Goal: Task Accomplishment & Management: Manage account settings

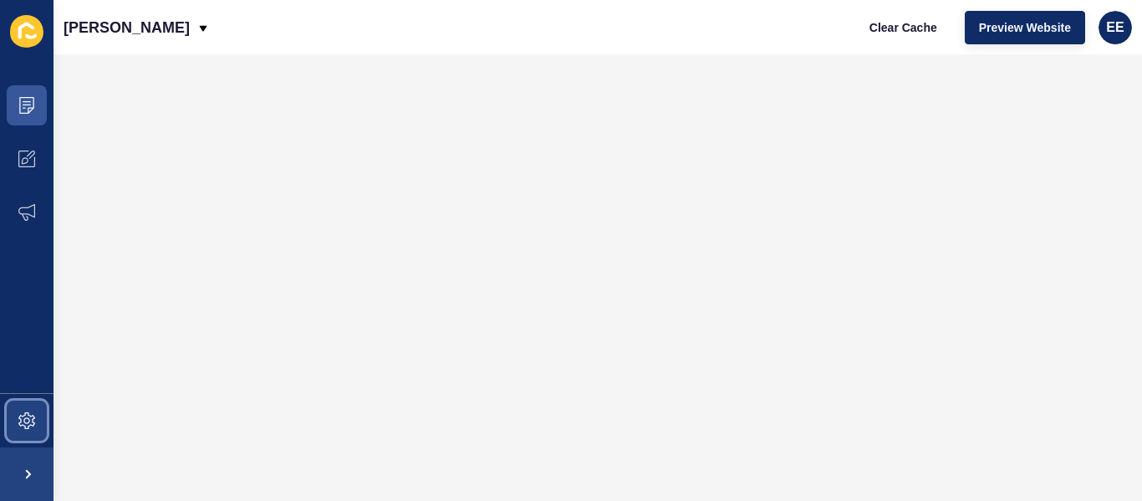
click at [33, 428] on icon at bounding box center [26, 420] width 17 height 17
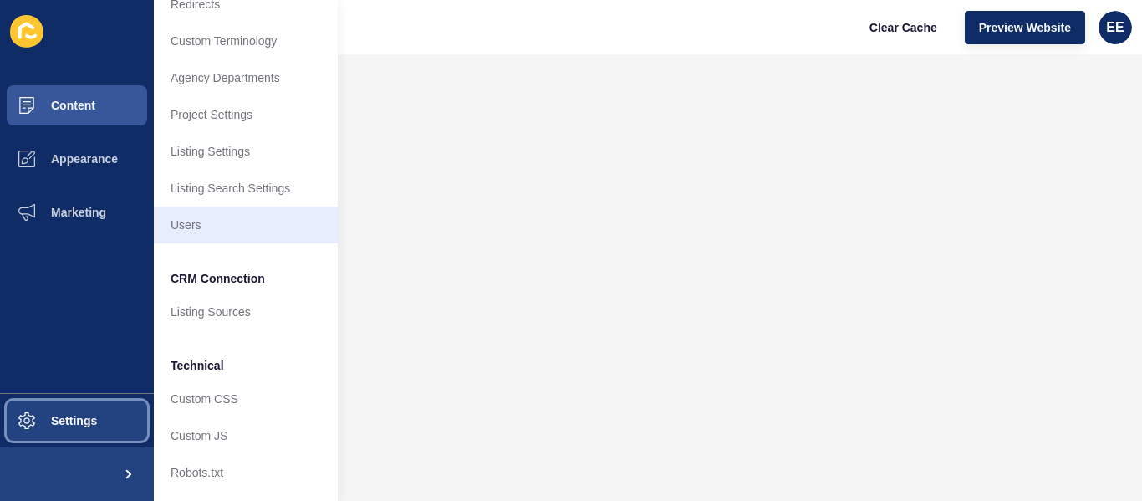
scroll to position [181, 0]
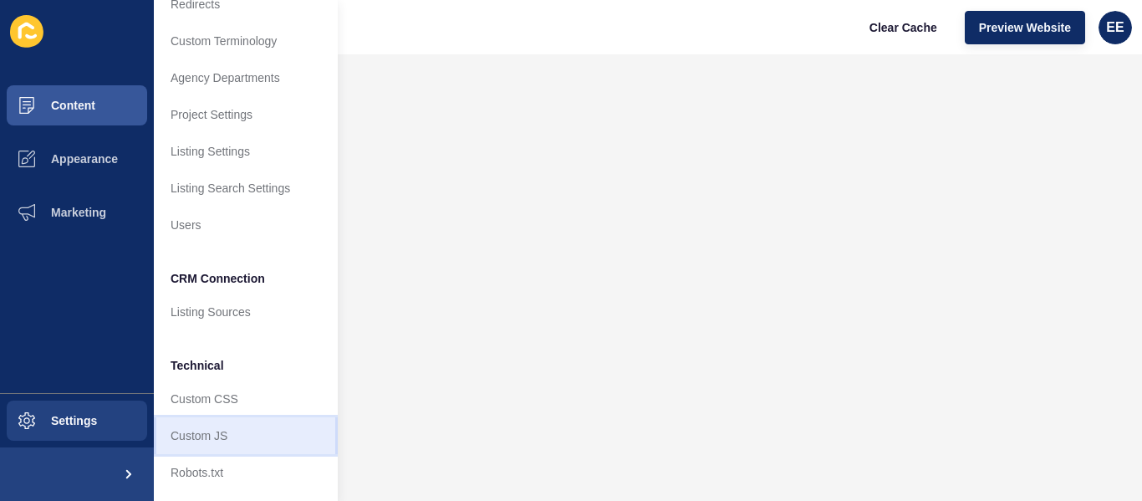
click at [210, 422] on link "Custom JS" at bounding box center [246, 435] width 184 height 37
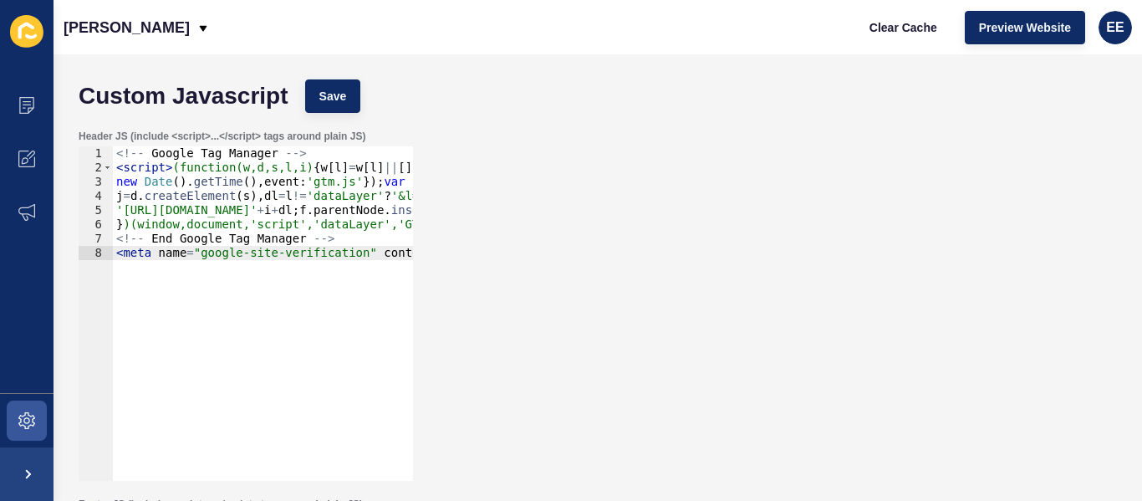
type textarea "<meta name="google-site-verification" content="ik6P18Z0u_rNZsKEFg4di8c4MYp0tZh3…"
click at [262, 297] on div "<!-- Google Tag Manager --> < script > (function(w,d,s,l,i) { w [ l ] = w [ l ]…" at bounding box center [419, 321] width 612 height 350
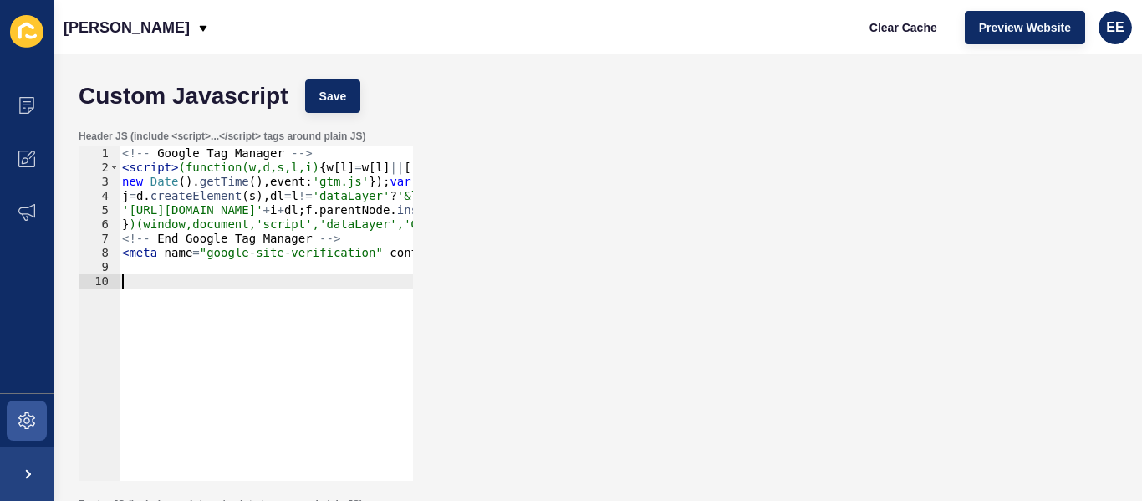
paste textarea "}"
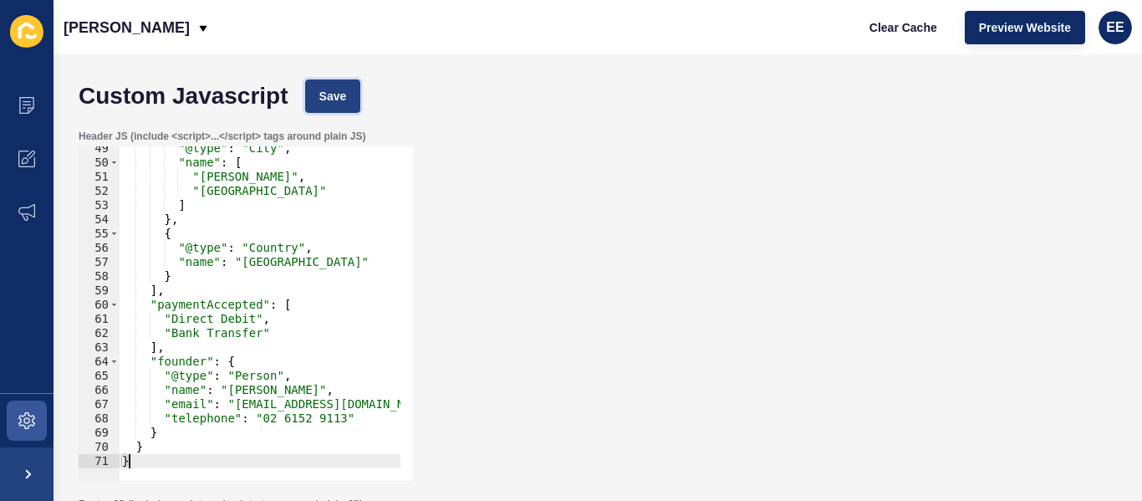
click at [334, 99] on span "Save" at bounding box center [333, 96] width 28 height 17
click at [909, 23] on span "Clear Cache" at bounding box center [904, 27] width 68 height 17
click at [331, 85] on button "Save" at bounding box center [333, 95] width 56 height 33
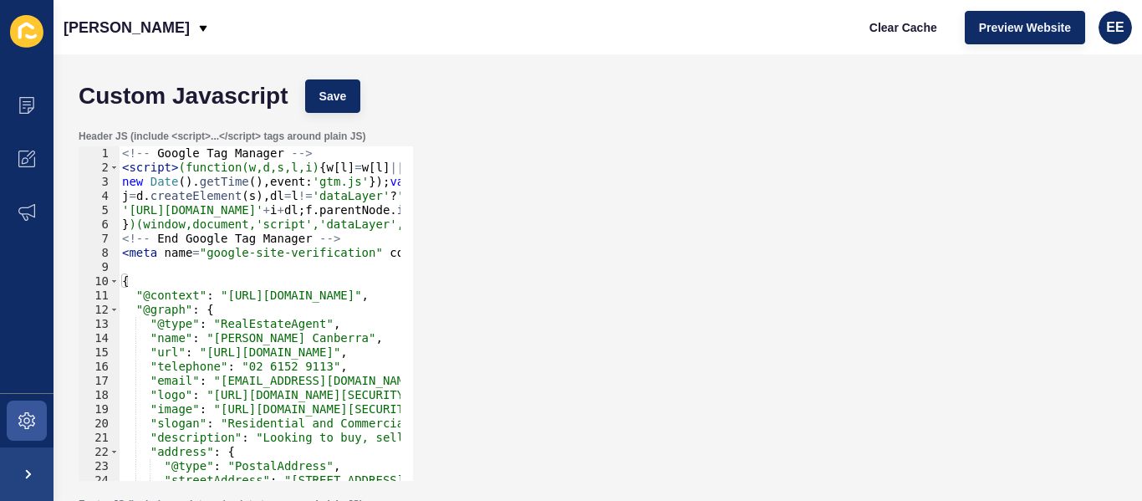
scroll to position [0, 0]
type textarea "{"
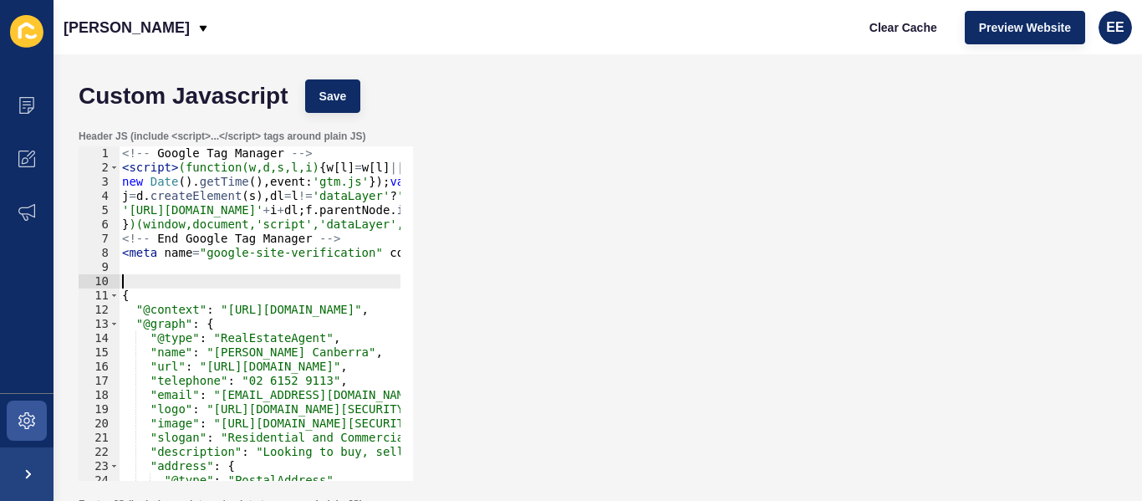
paste textarea "<script type='application/ld+json'>"
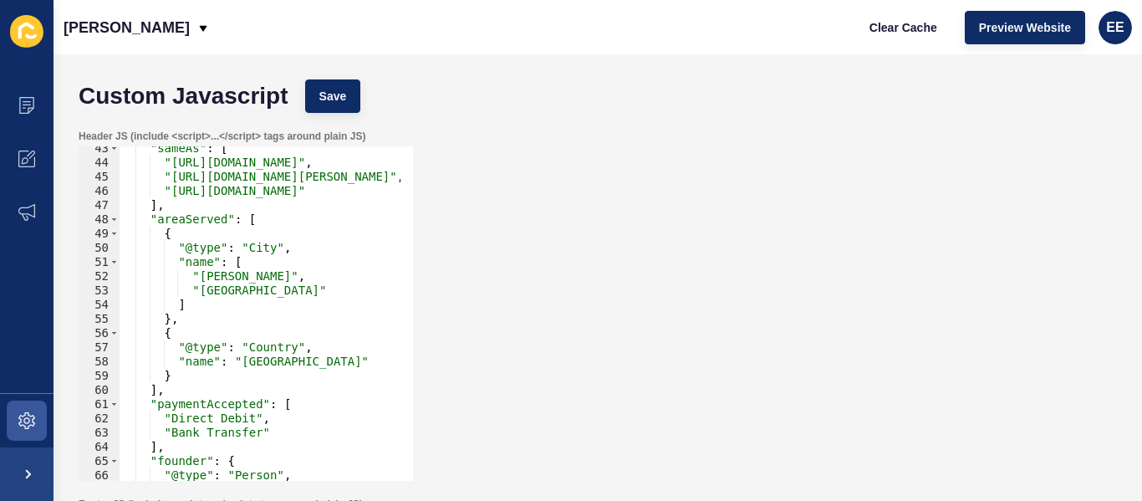
scroll to position [702, 0]
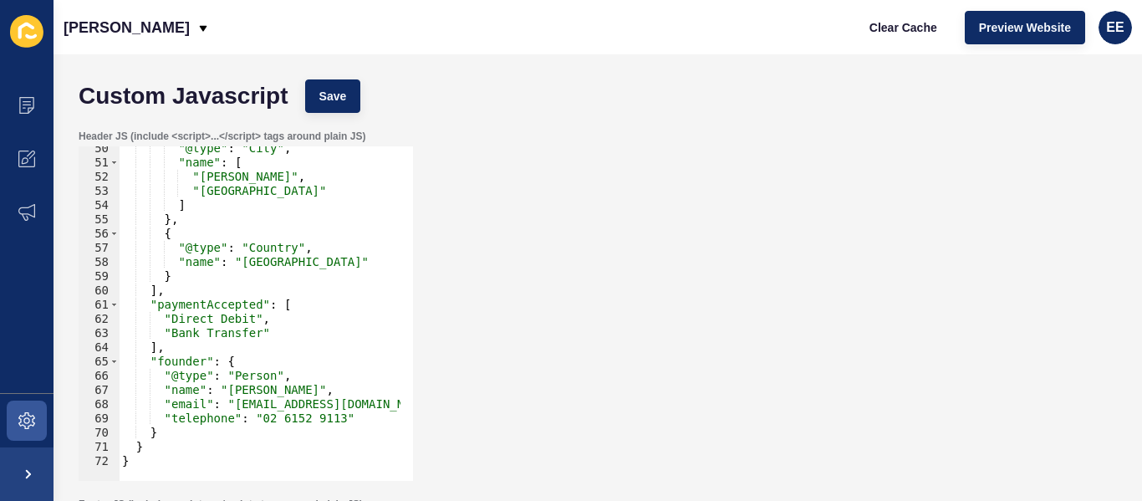
type textarea "}"
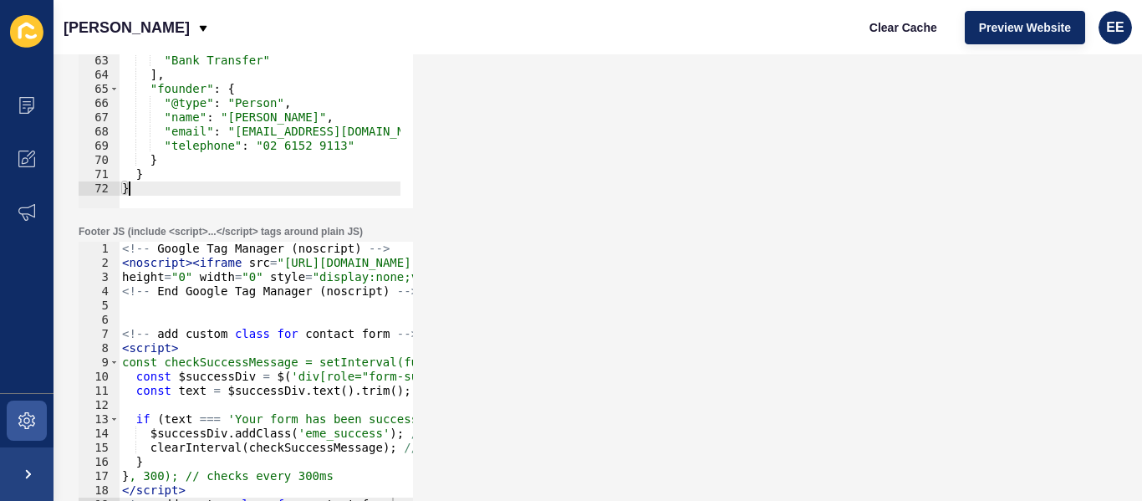
scroll to position [716, 0]
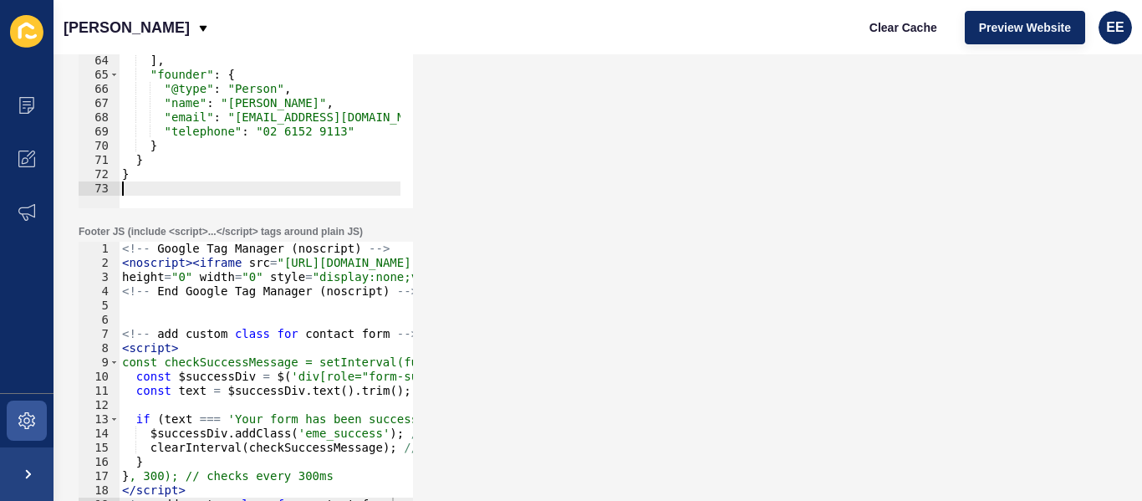
paste textarea "</script>"
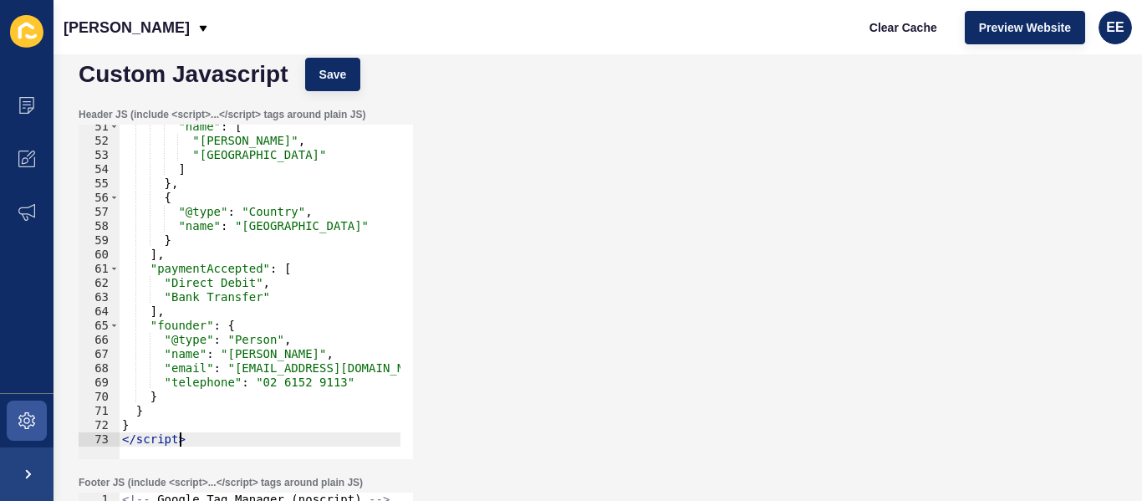
scroll to position [0, 0]
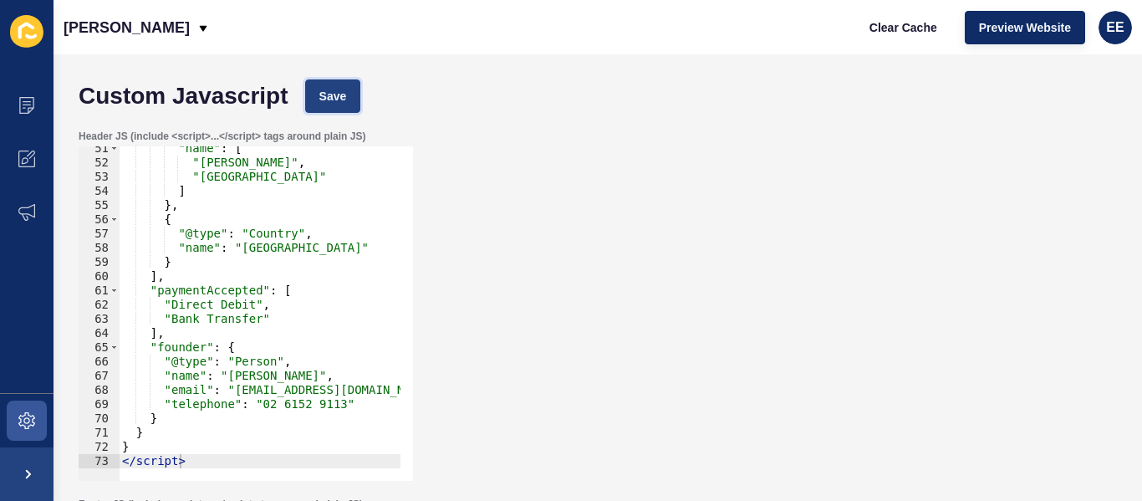
click at [337, 98] on span "Save" at bounding box center [333, 96] width 28 height 17
type textarea "],"
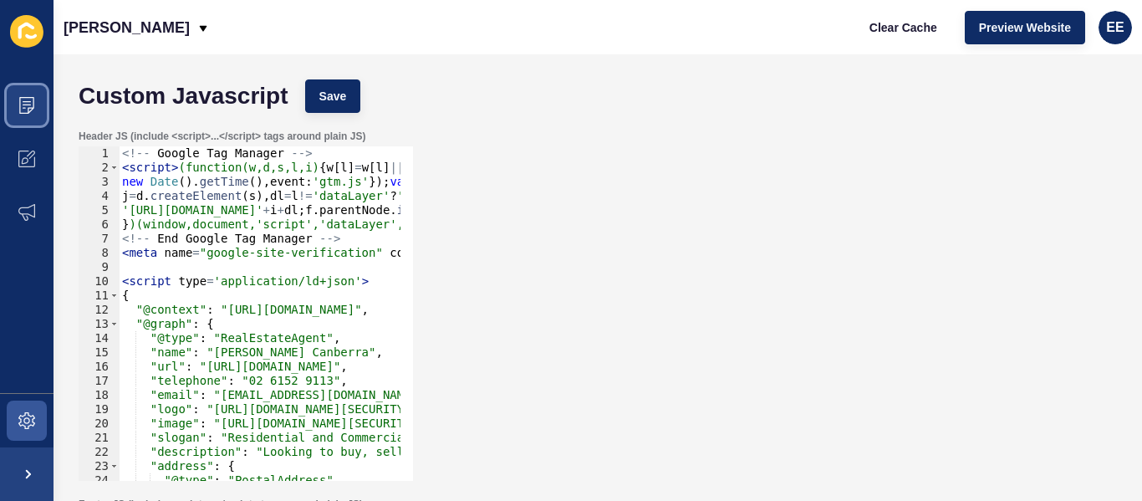
click at [24, 100] on icon at bounding box center [26, 105] width 17 height 17
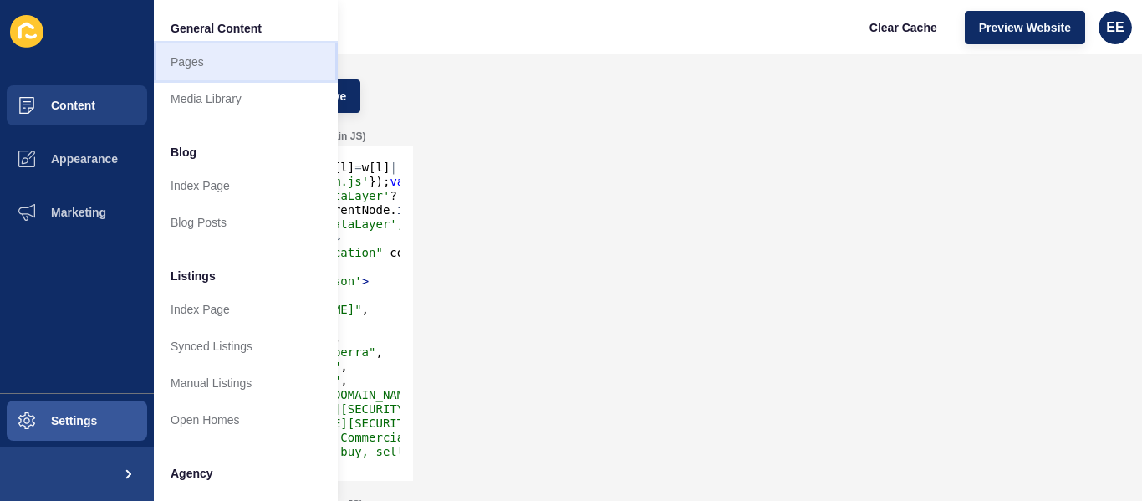
click at [187, 65] on link "Pages" at bounding box center [246, 61] width 184 height 37
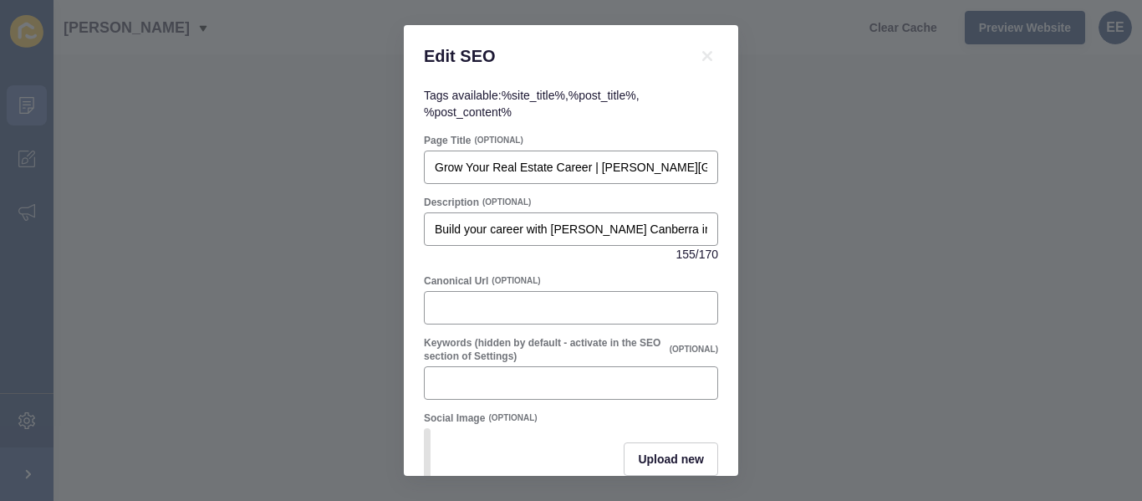
click at [878, 299] on div "Edit SEO Tags available: %site_title% , %post_title% , %post_content% Page Titl…" at bounding box center [571, 250] width 1142 height 501
click at [704, 54] on icon at bounding box center [707, 56] width 10 height 10
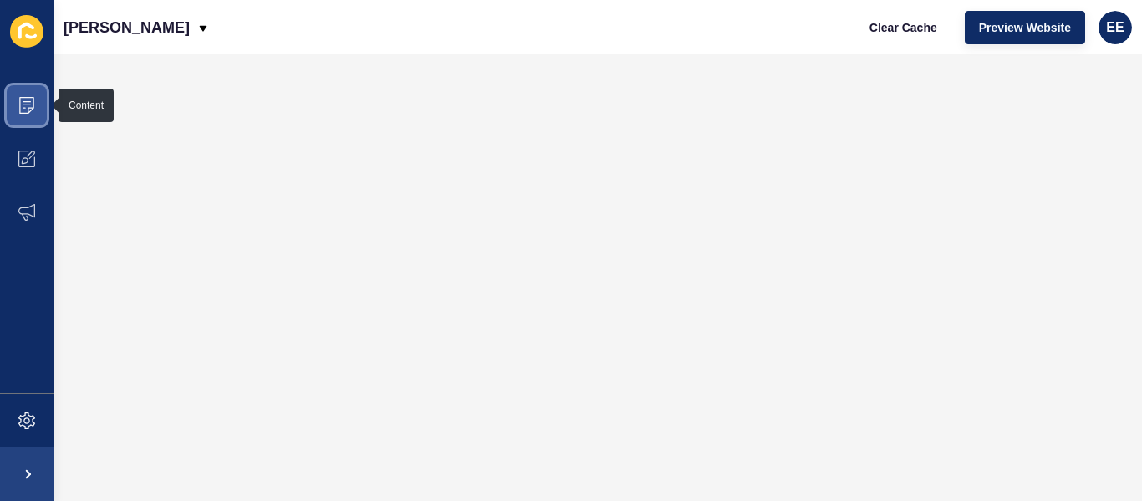
click at [29, 117] on span at bounding box center [27, 106] width 54 height 54
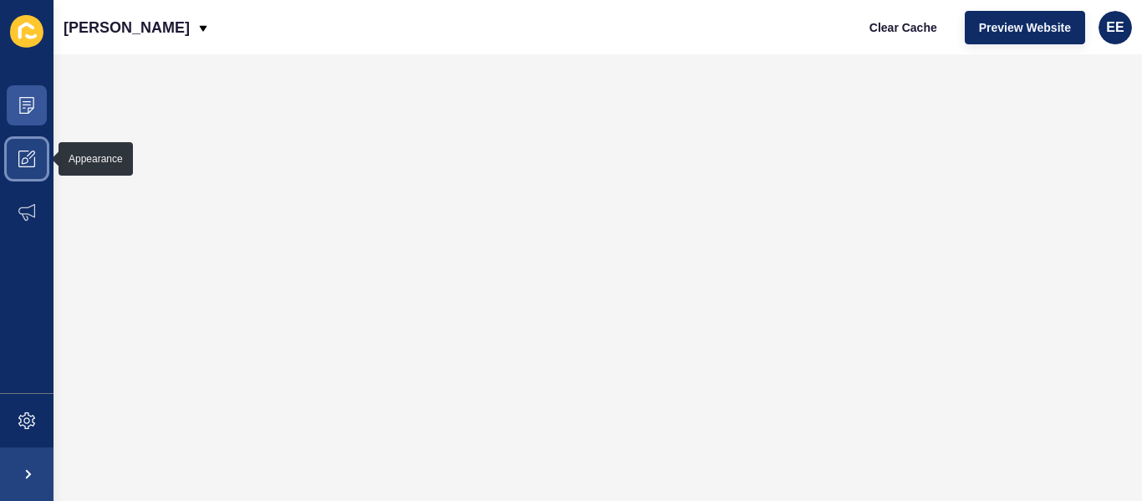
click at [38, 164] on span at bounding box center [27, 159] width 54 height 54
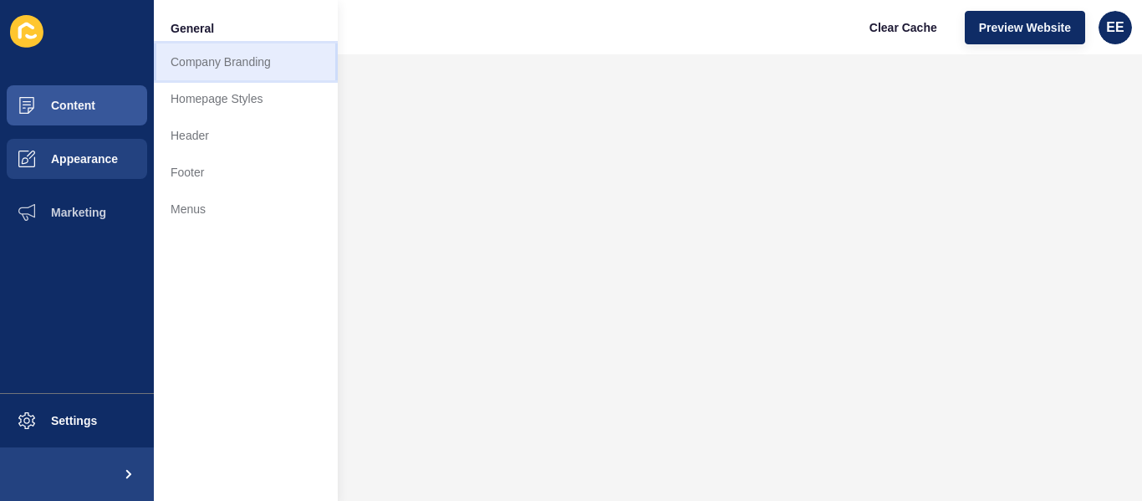
click at [219, 64] on link "Company Branding" at bounding box center [246, 61] width 184 height 37
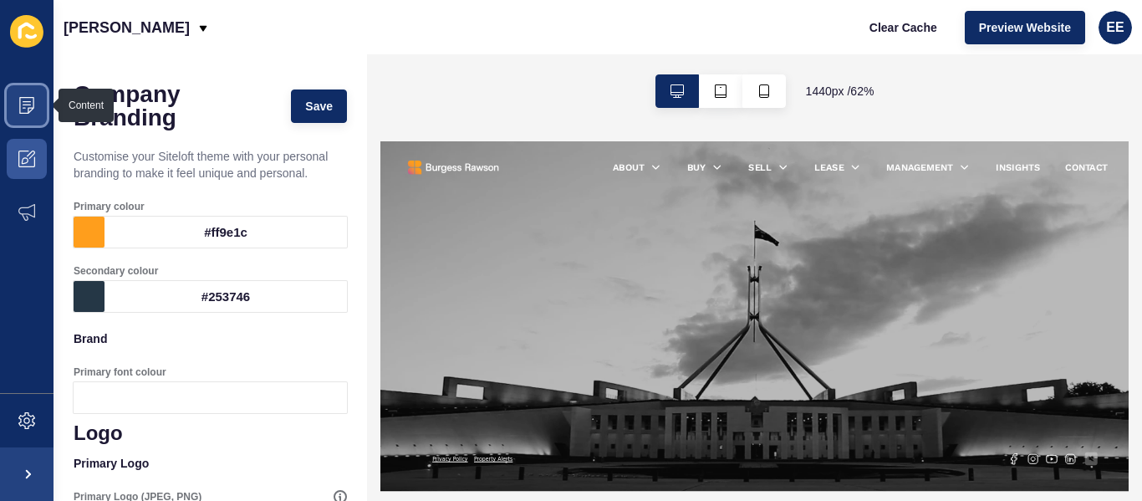
click at [35, 114] on span at bounding box center [27, 106] width 54 height 54
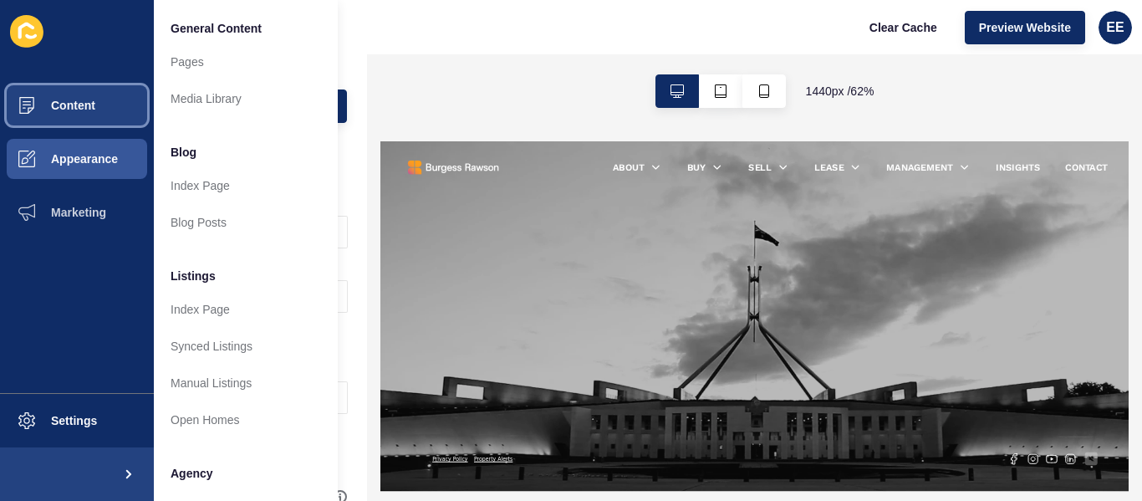
click at [108, 115] on button "Content" at bounding box center [77, 106] width 154 height 54
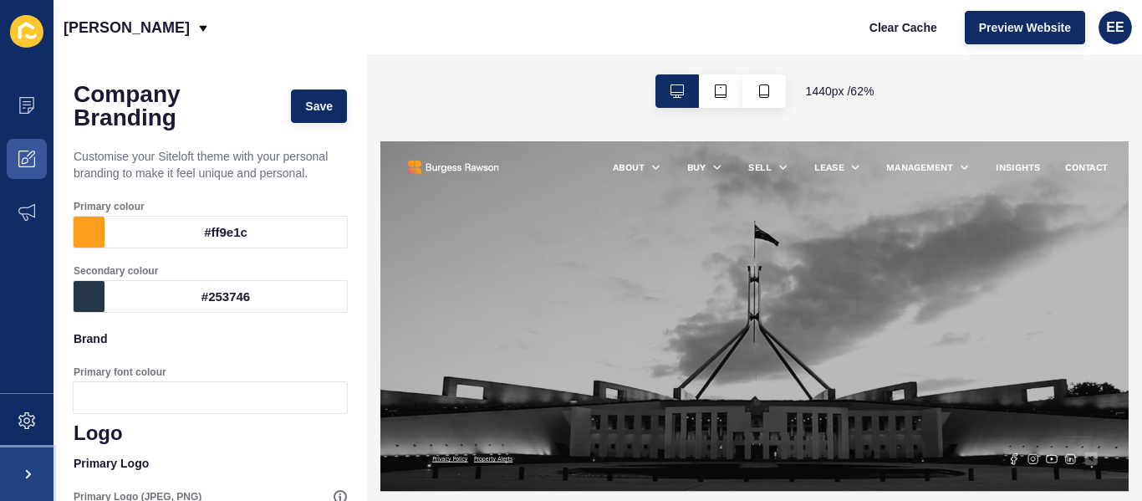
click at [33, 482] on span at bounding box center [27, 474] width 54 height 54
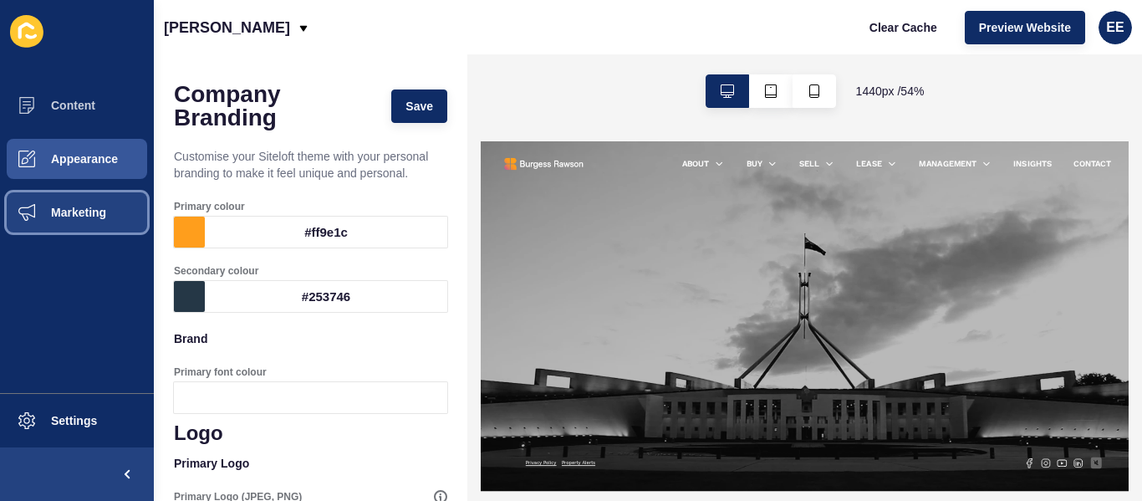
click at [93, 221] on button "Marketing" at bounding box center [77, 213] width 154 height 54
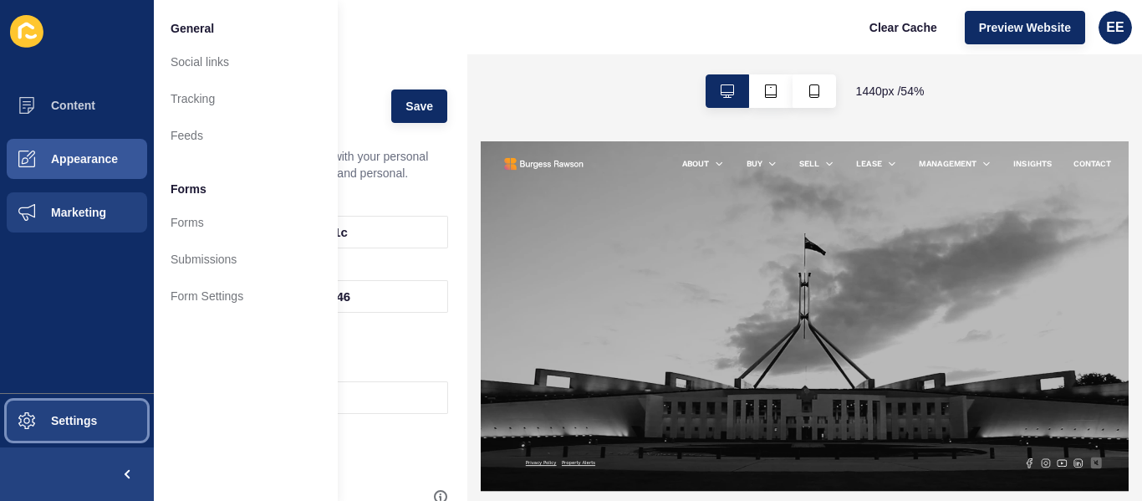
click at [76, 431] on button "Settings" at bounding box center [77, 421] width 154 height 54
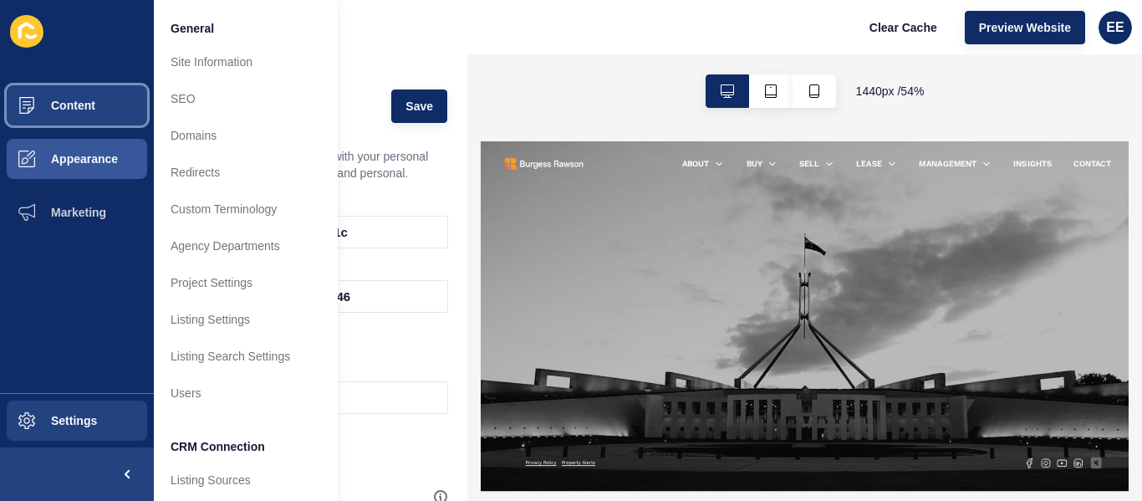
click at [54, 109] on span "Content" at bounding box center [46, 105] width 98 height 13
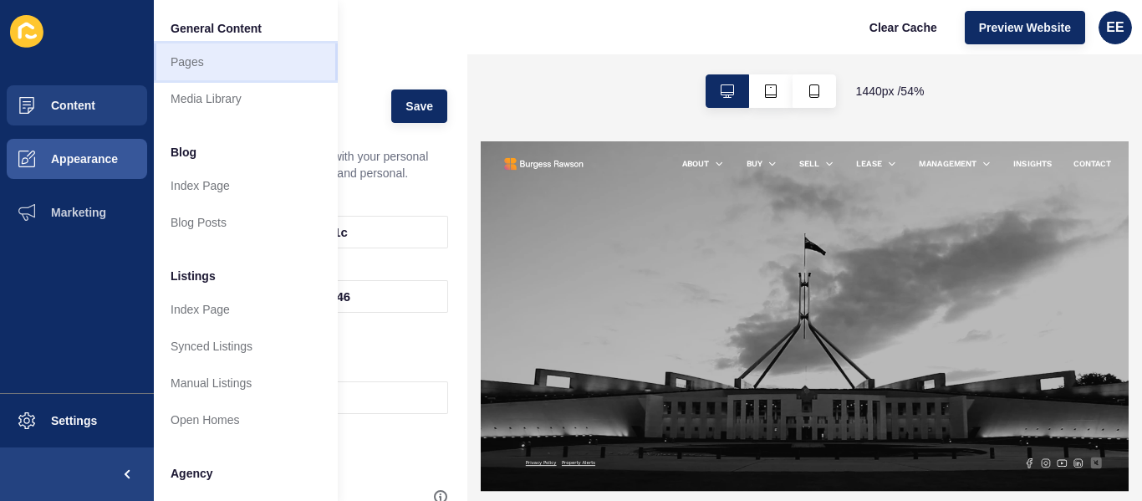
click at [186, 67] on link "Pages" at bounding box center [246, 61] width 184 height 37
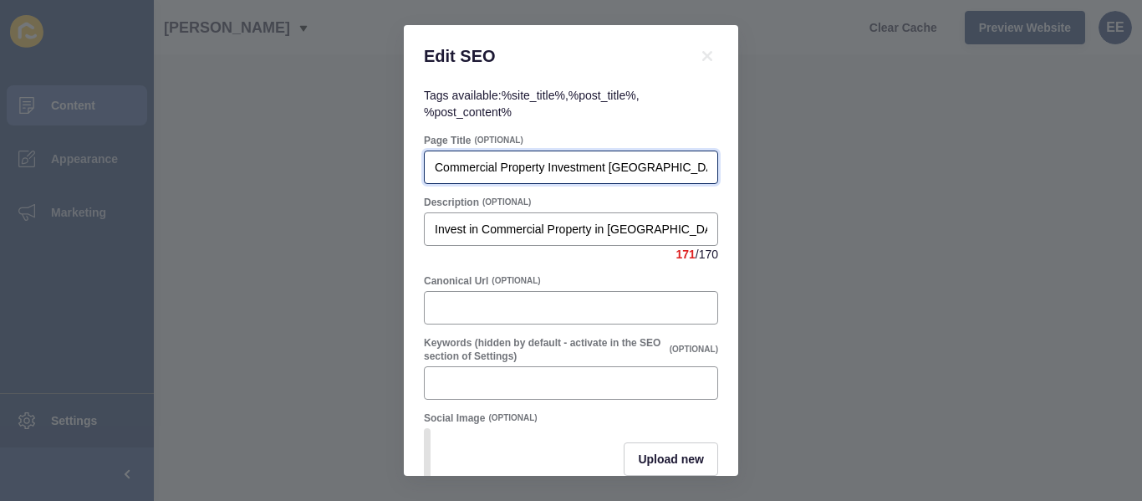
scroll to position [0, 137]
drag, startPoint x: 506, startPoint y: 166, endPoint x: 872, endPoint y: 166, distance: 366.3
click at [872, 166] on div "Edit SEO Tags available: %site_title% , %post_title% , %post_content% Page Titl…" at bounding box center [571, 250] width 1142 height 501
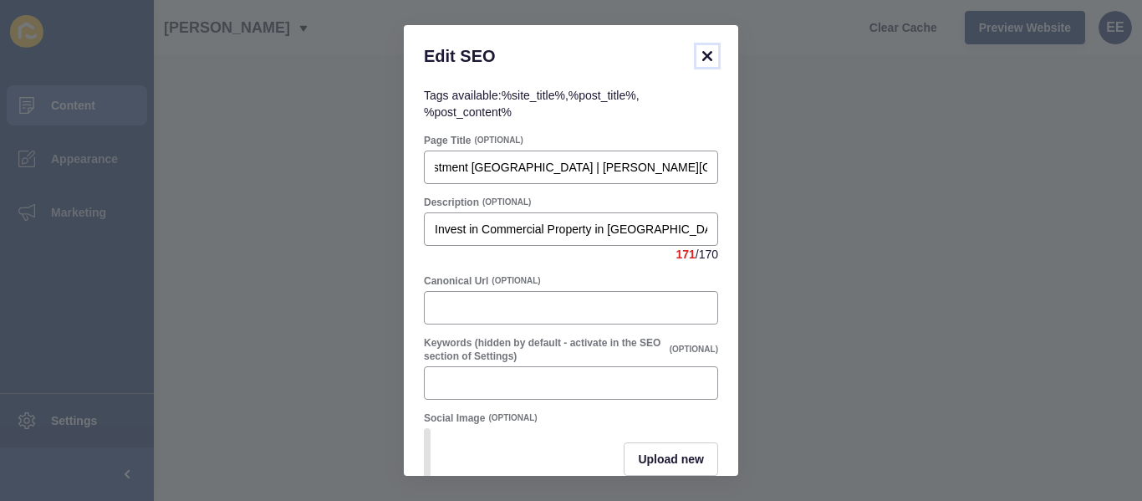
click at [709, 64] on icon at bounding box center [707, 56] width 20 height 20
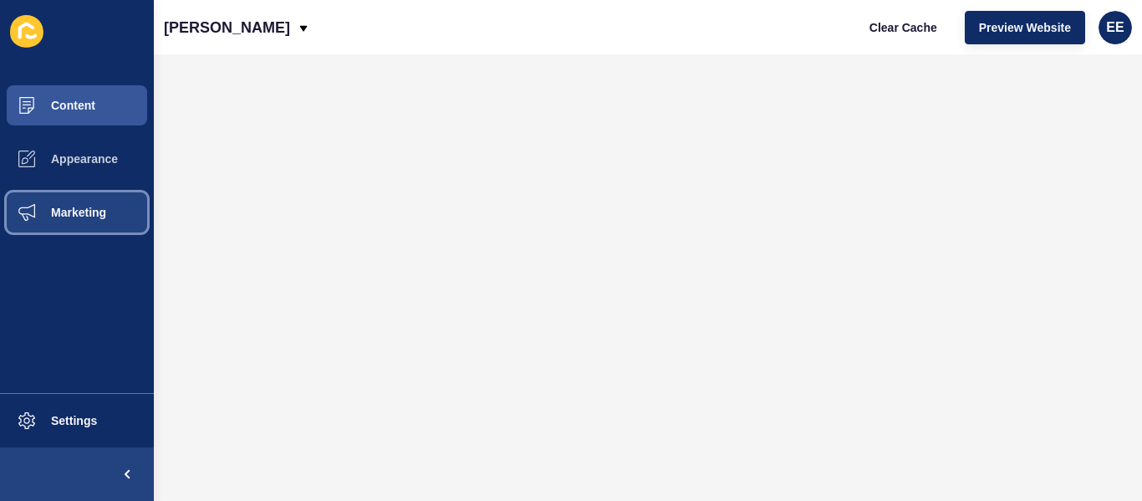
click at [73, 202] on button "Marketing" at bounding box center [77, 213] width 154 height 54
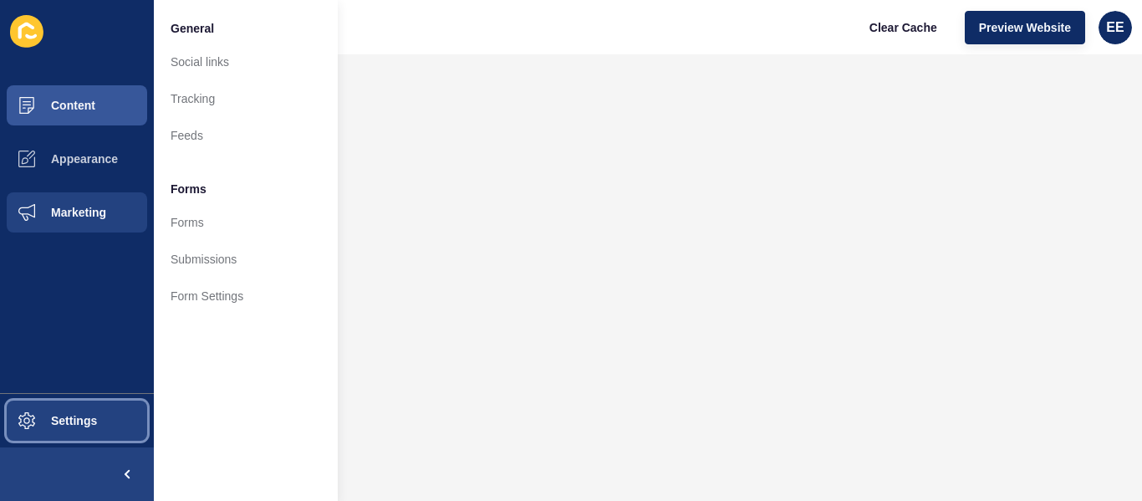
click at [94, 414] on span "Settings" at bounding box center [47, 420] width 100 height 13
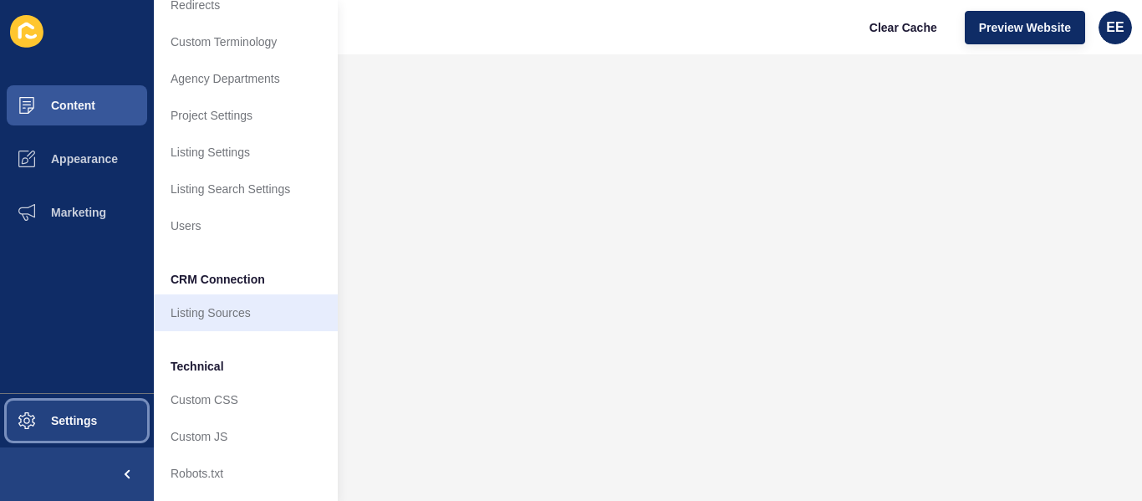
scroll to position [181, 0]
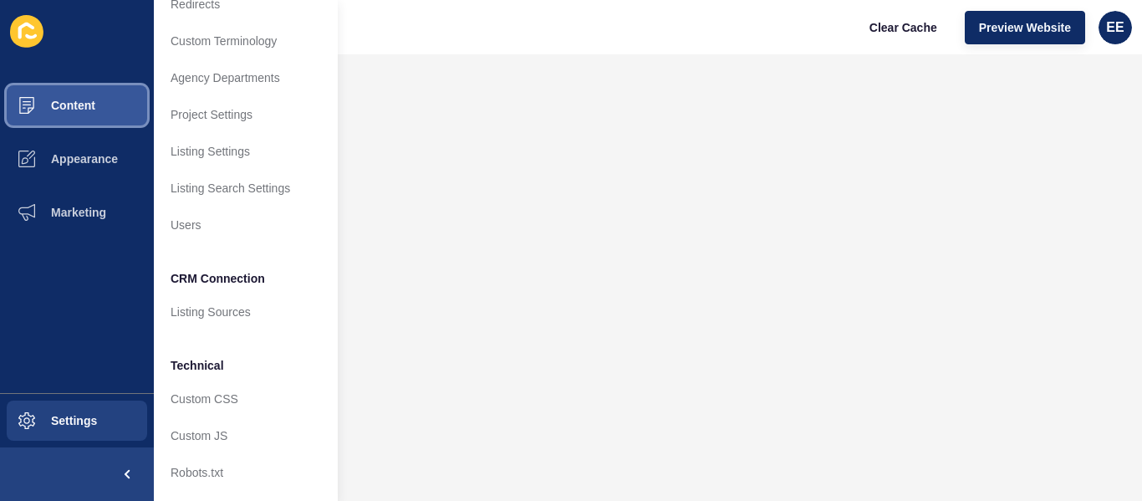
click at [72, 95] on button "Content" at bounding box center [77, 106] width 154 height 54
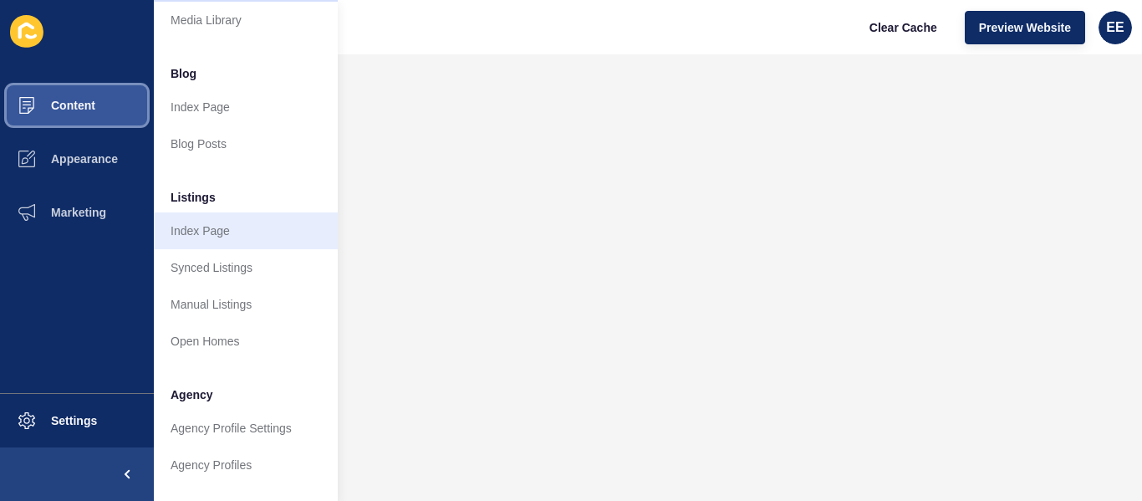
scroll to position [0, 0]
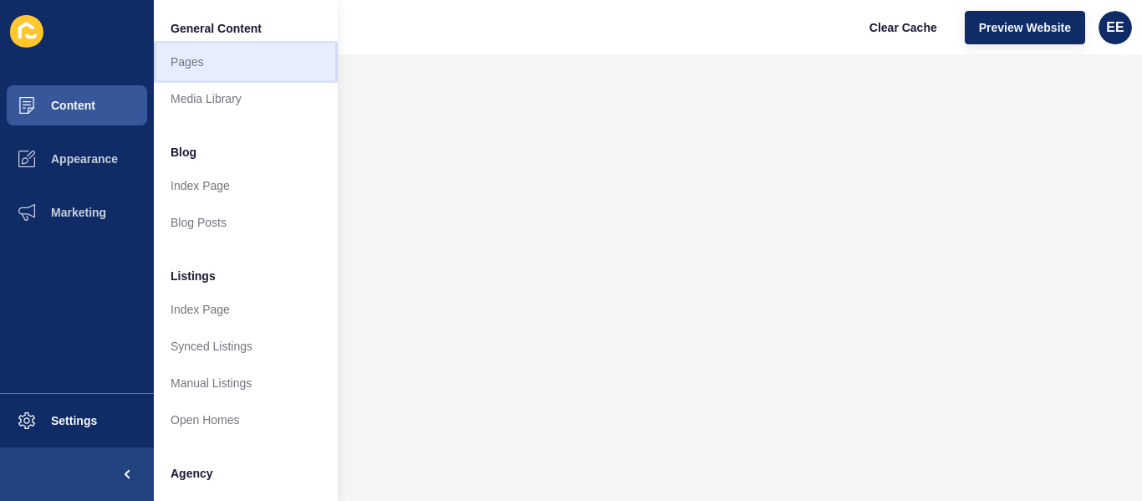
click at [205, 69] on link "Pages" at bounding box center [246, 61] width 184 height 37
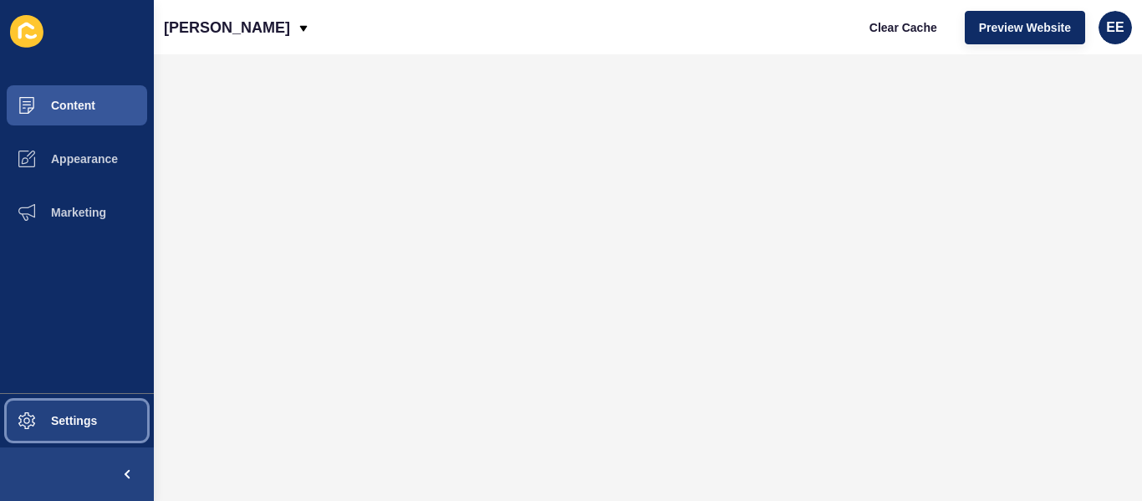
click at [63, 406] on button "Settings" at bounding box center [77, 421] width 154 height 54
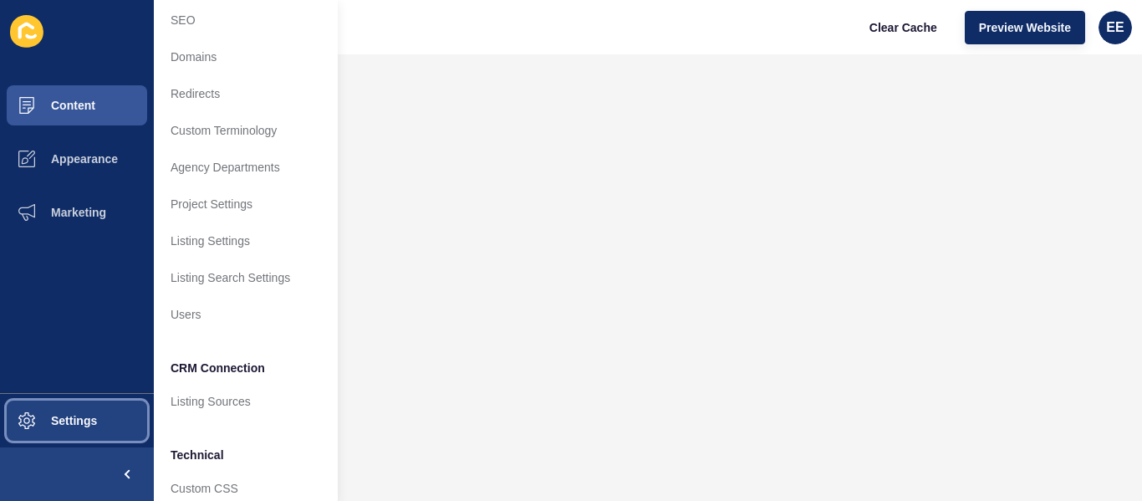
scroll to position [181, 0]
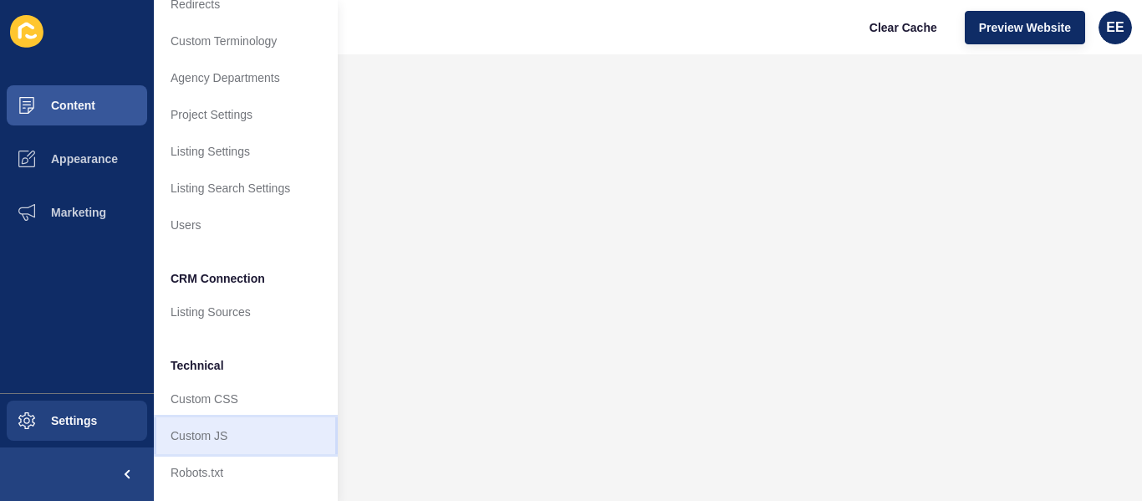
click at [216, 424] on link "Custom JS" at bounding box center [246, 435] width 184 height 37
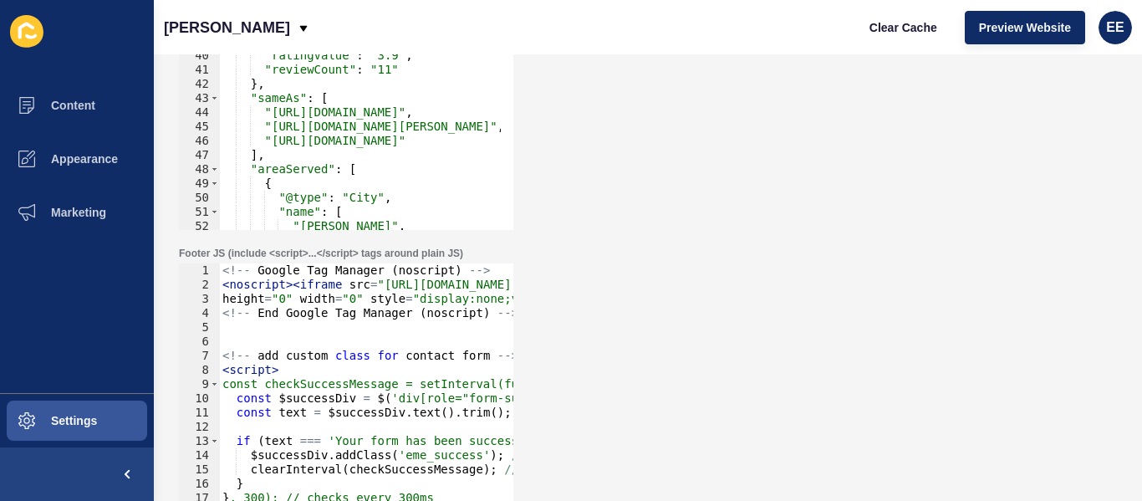
scroll to position [452, 0]
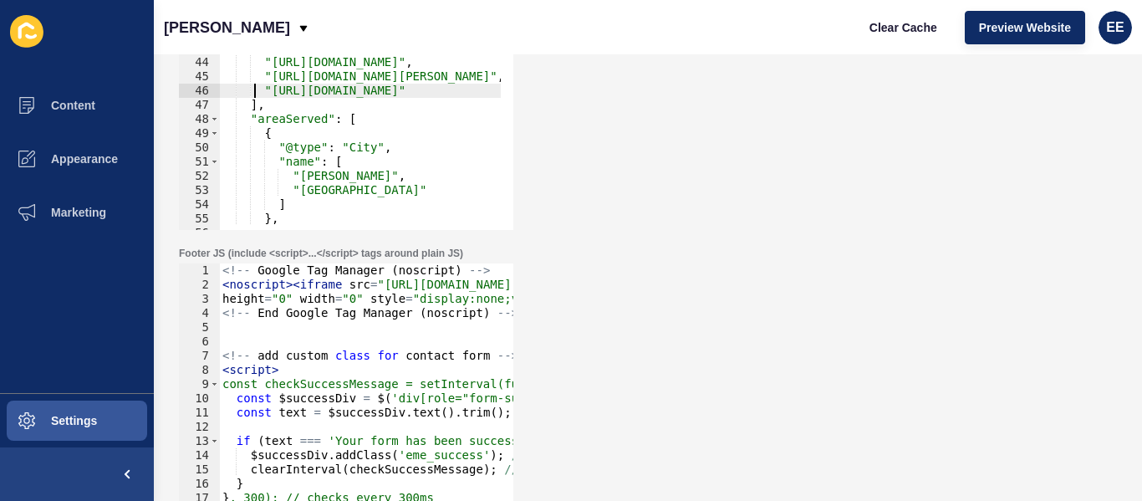
type textarea ""[URL][DOMAIN_NAME]""
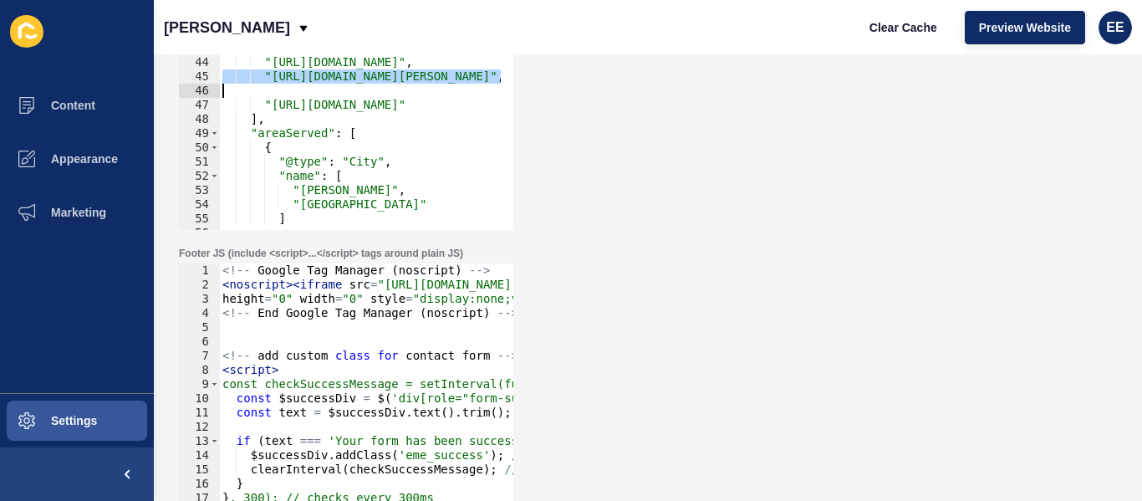
type textarea ""[URL][DOMAIN_NAME]""
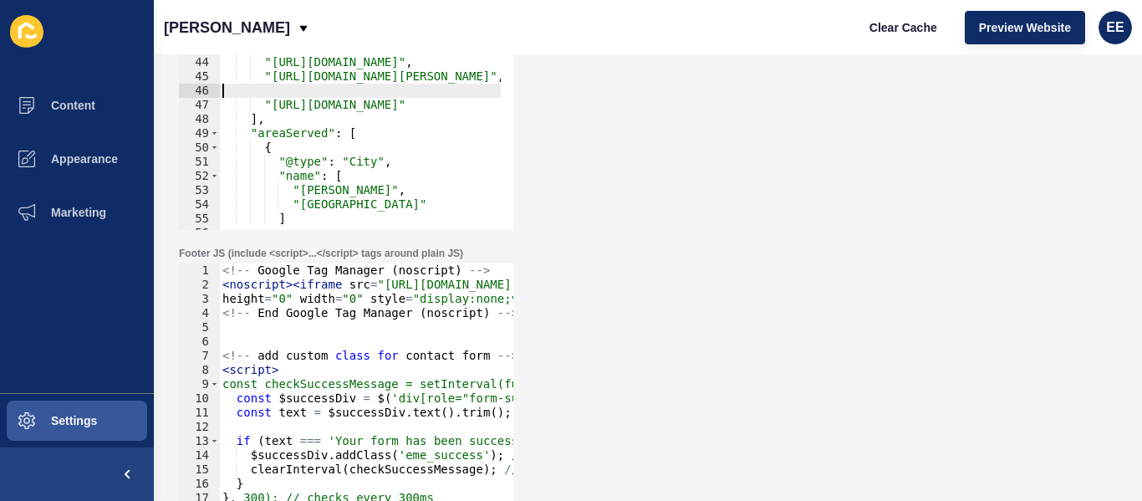
paste textarea ""[URL][DOMAIN_NAME]""
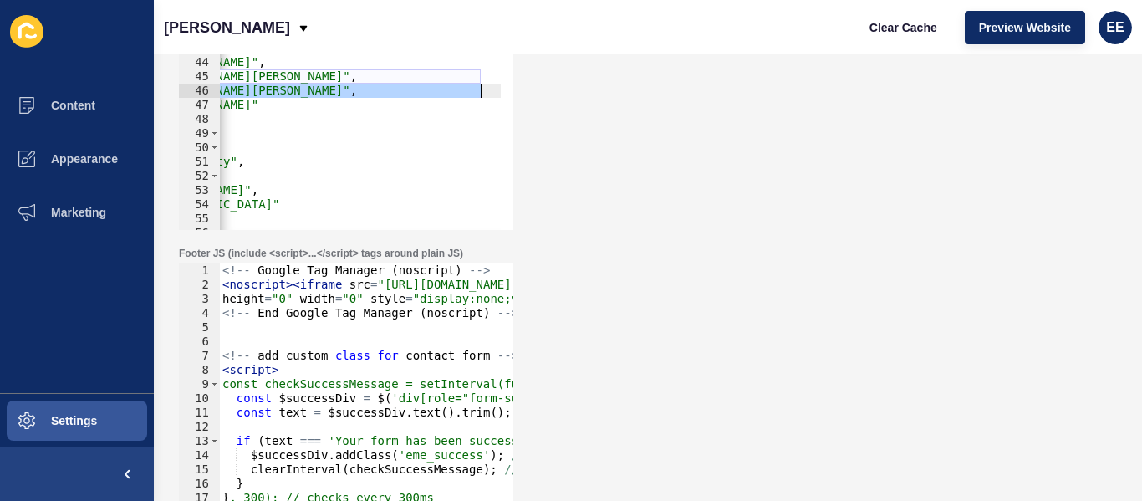
paste textarea "[DOMAIN_NAME][URL]"
type textarea ""[URL][DOMAIN_NAME]","
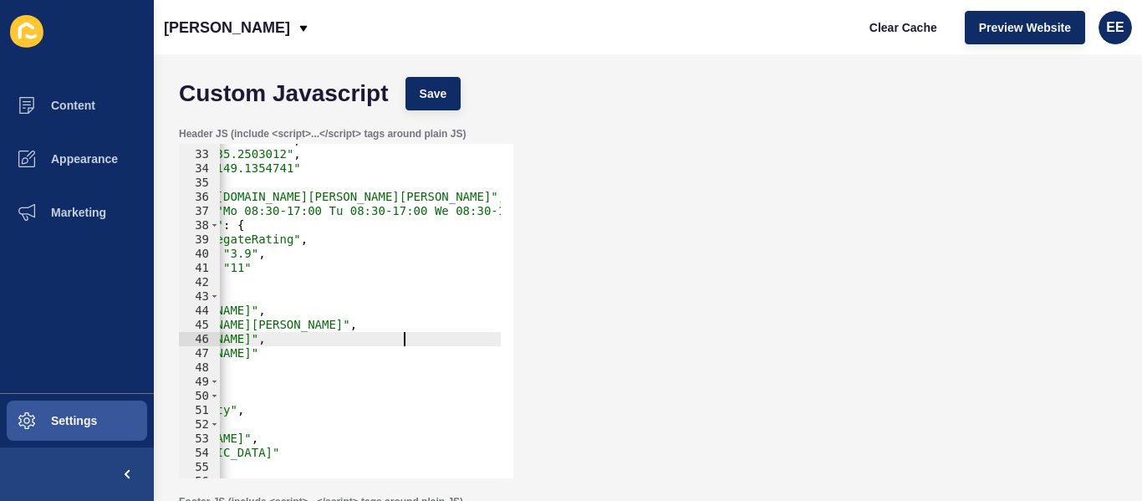
scroll to position [0, 0]
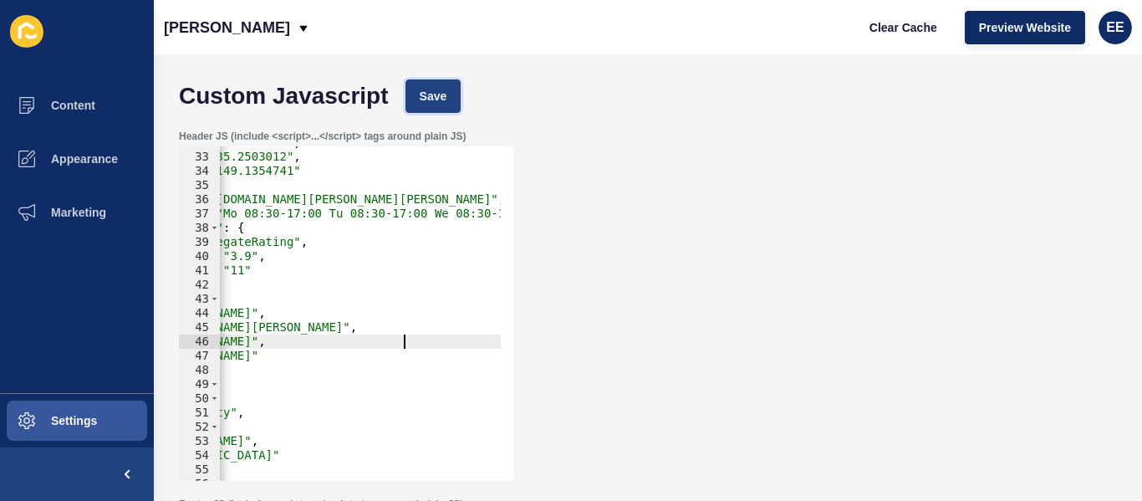
click at [447, 97] on span "Save" at bounding box center [434, 96] width 28 height 17
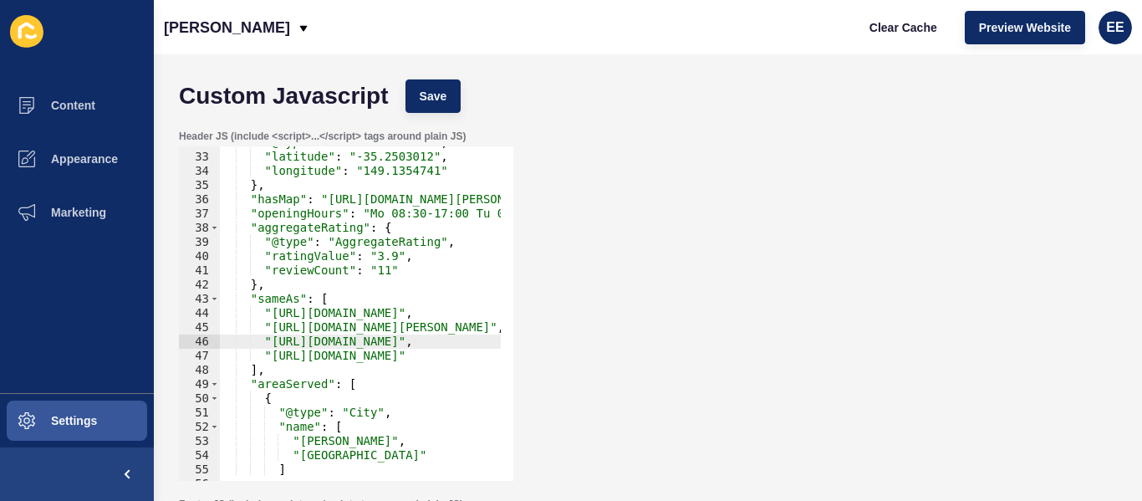
scroll to position [301, 0]
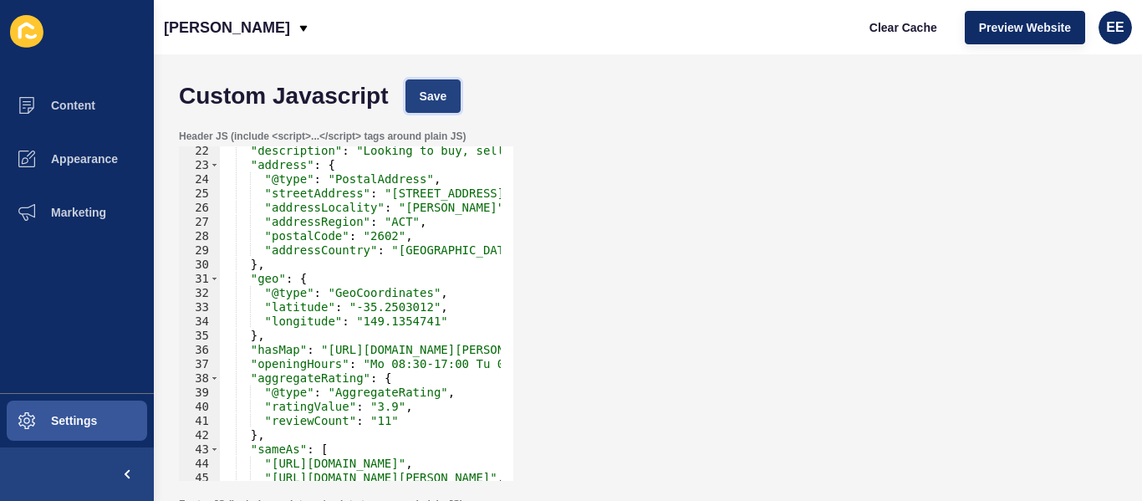
click at [411, 94] on button "Save" at bounding box center [434, 95] width 56 height 33
click at [422, 109] on button "Save" at bounding box center [434, 95] width 56 height 33
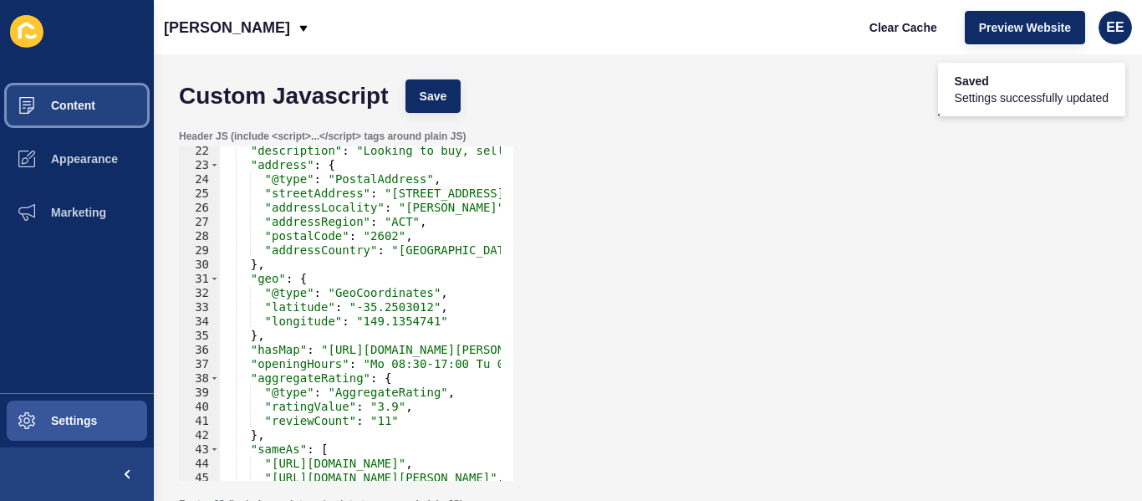
click at [97, 102] on button "Content" at bounding box center [77, 106] width 154 height 54
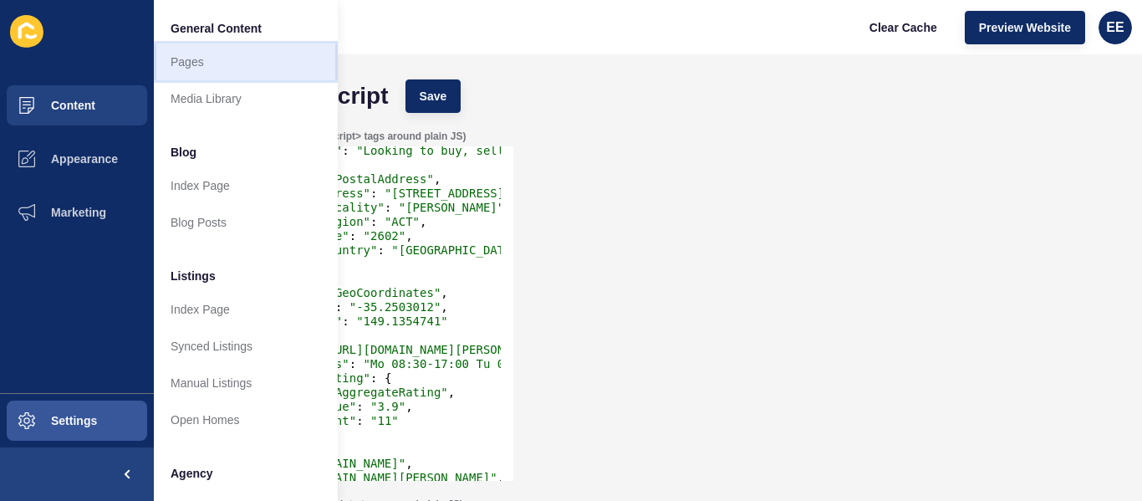
click at [203, 68] on link "Pages" at bounding box center [246, 61] width 184 height 37
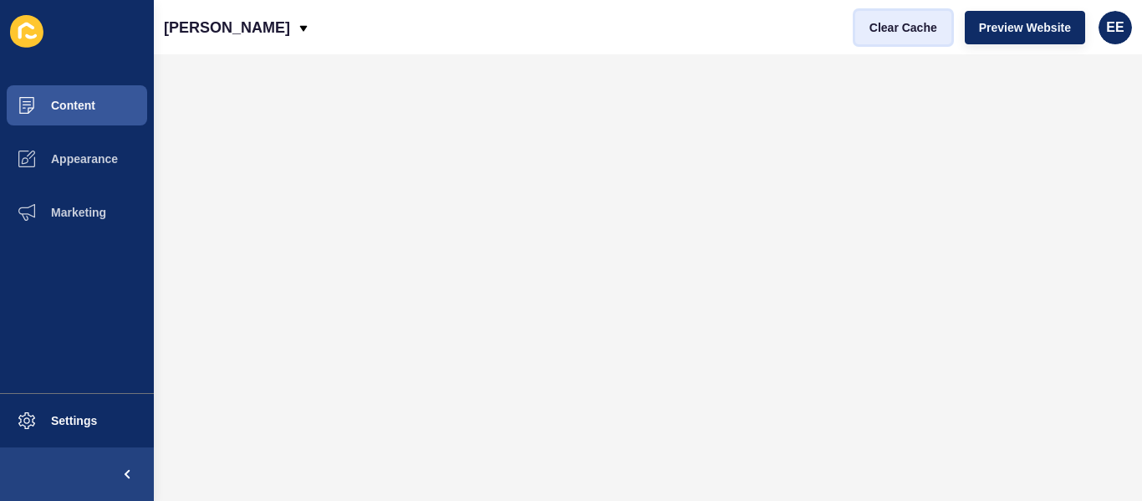
click at [886, 37] on button "Clear Cache" at bounding box center [903, 27] width 96 height 33
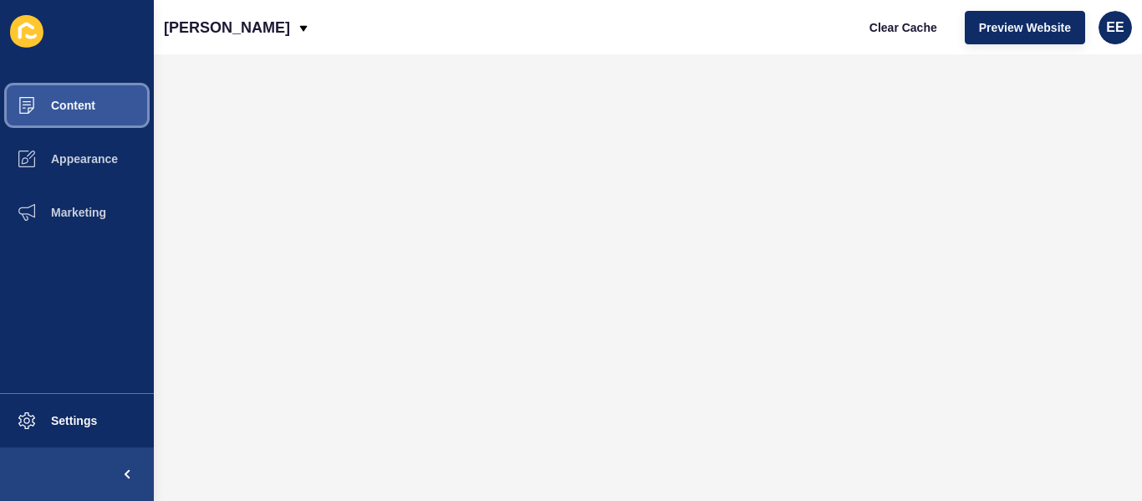
click at [89, 101] on span "Content" at bounding box center [46, 105] width 98 height 13
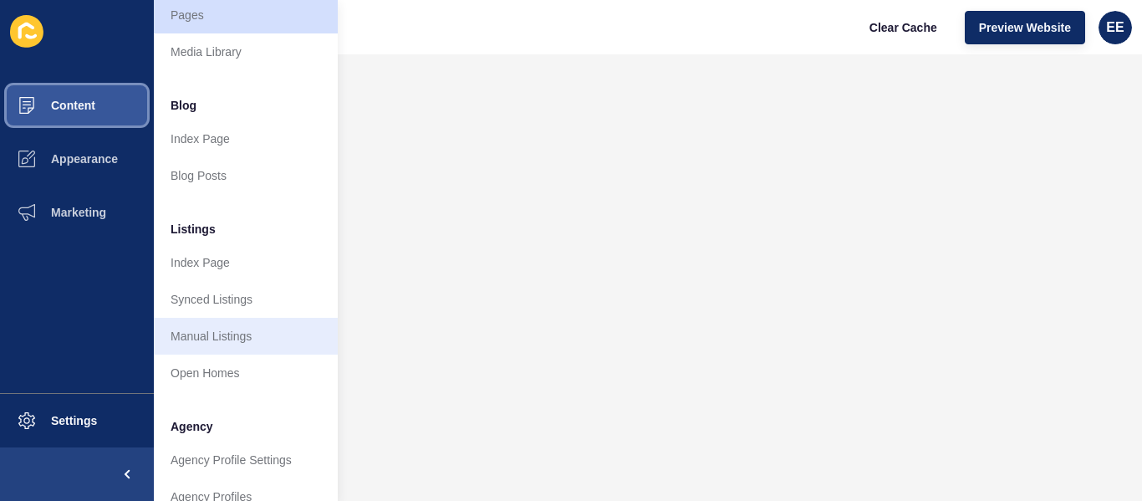
scroll to position [167, 0]
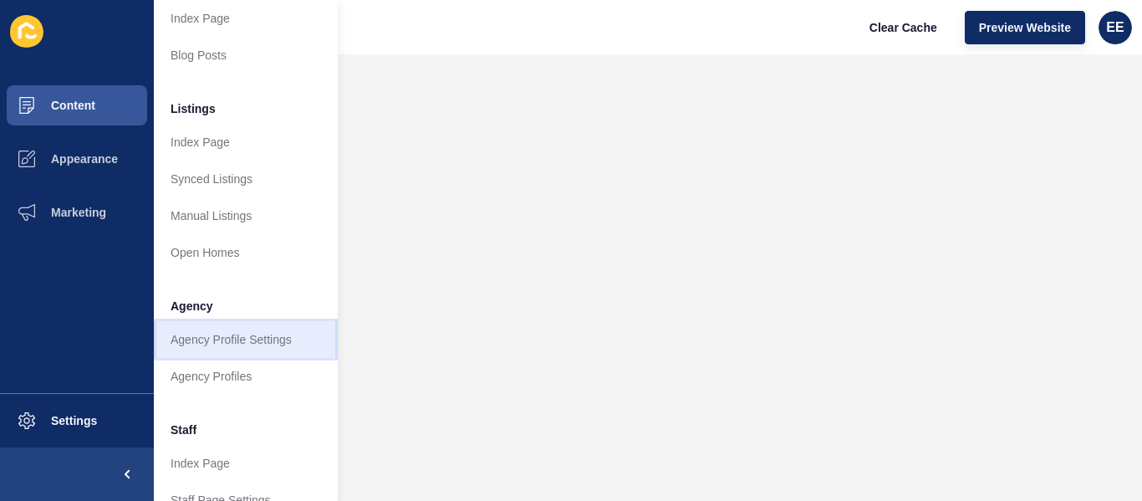
click at [222, 342] on link "Agency Profile Settings" at bounding box center [246, 339] width 184 height 37
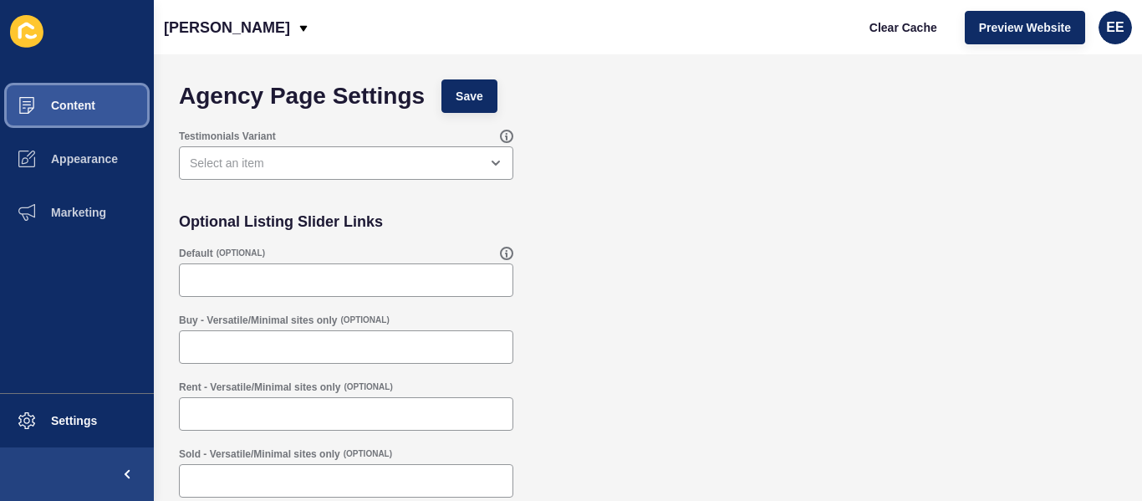
click at [94, 115] on button "Content" at bounding box center [77, 106] width 154 height 54
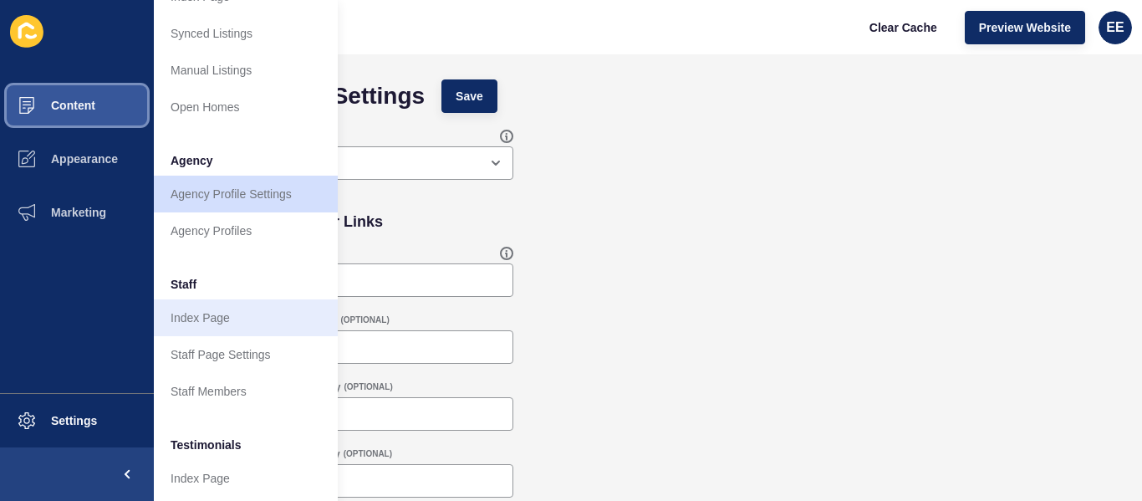
scroll to position [334, 0]
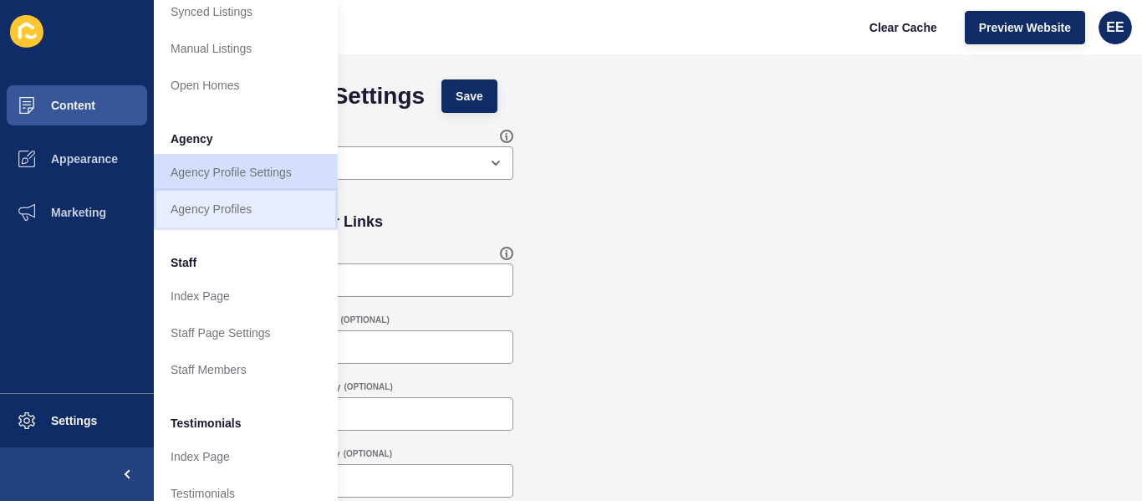
click at [229, 206] on link "Agency Profiles" at bounding box center [246, 209] width 184 height 37
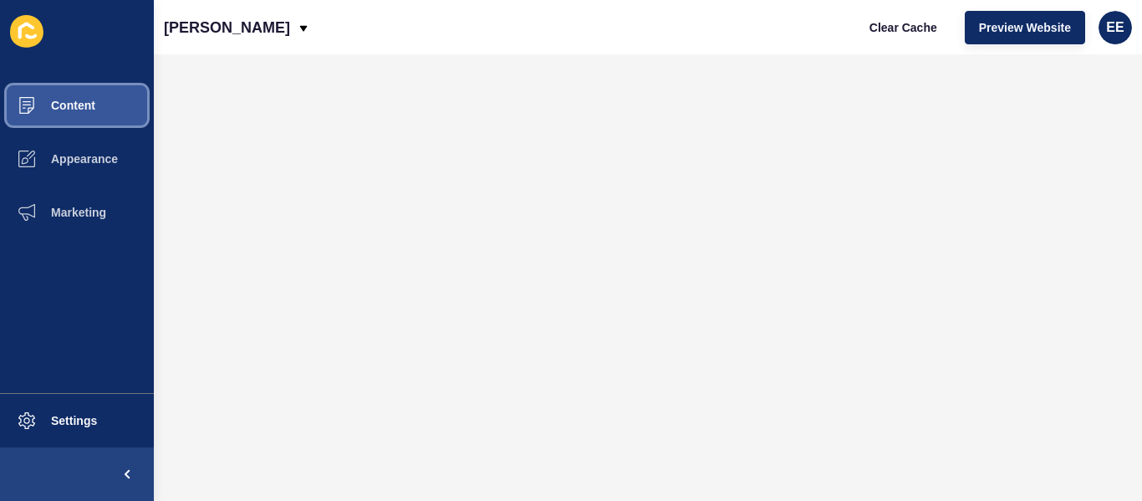
click at [81, 113] on button "Content" at bounding box center [77, 106] width 154 height 54
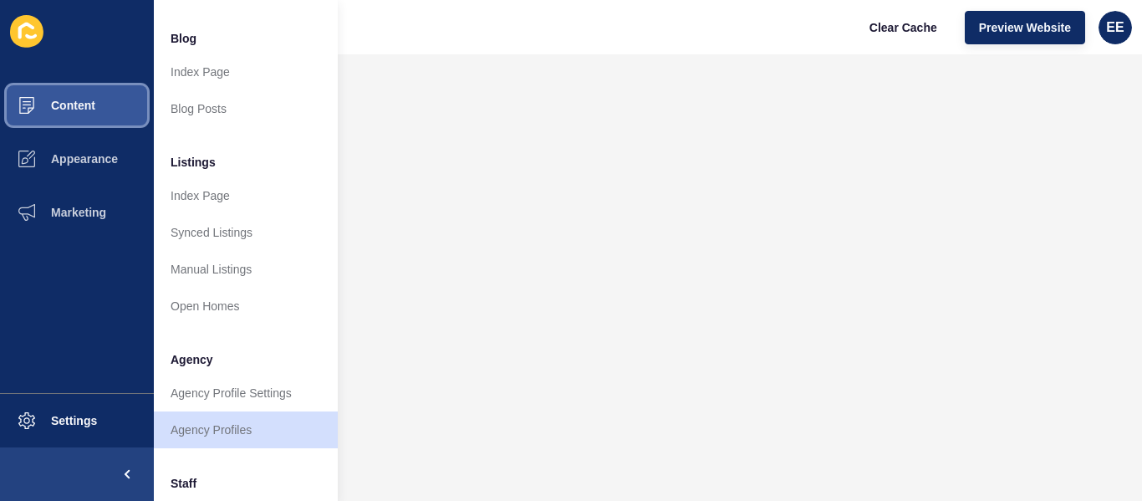
scroll to position [251, 0]
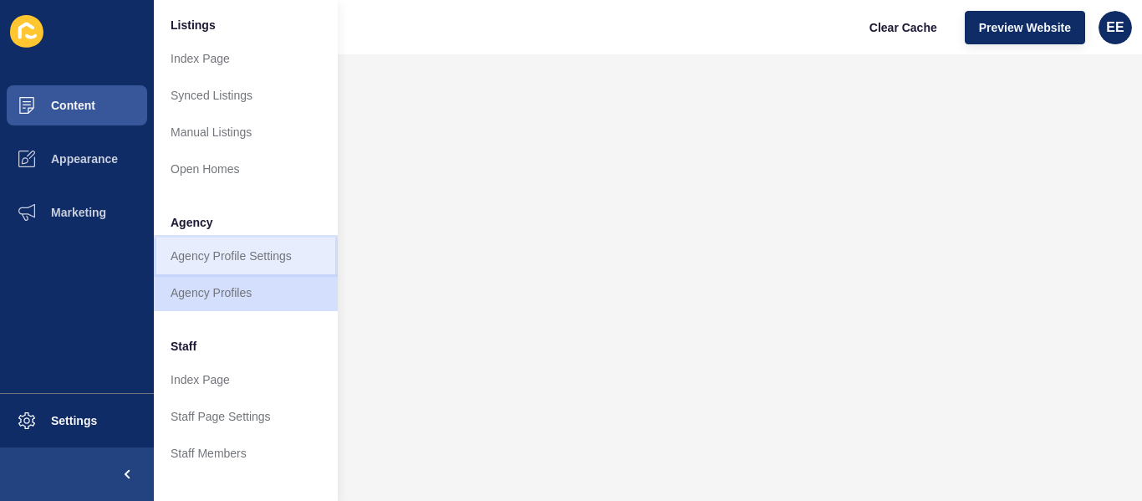
click at [223, 244] on link "Agency Profile Settings" at bounding box center [246, 255] width 184 height 37
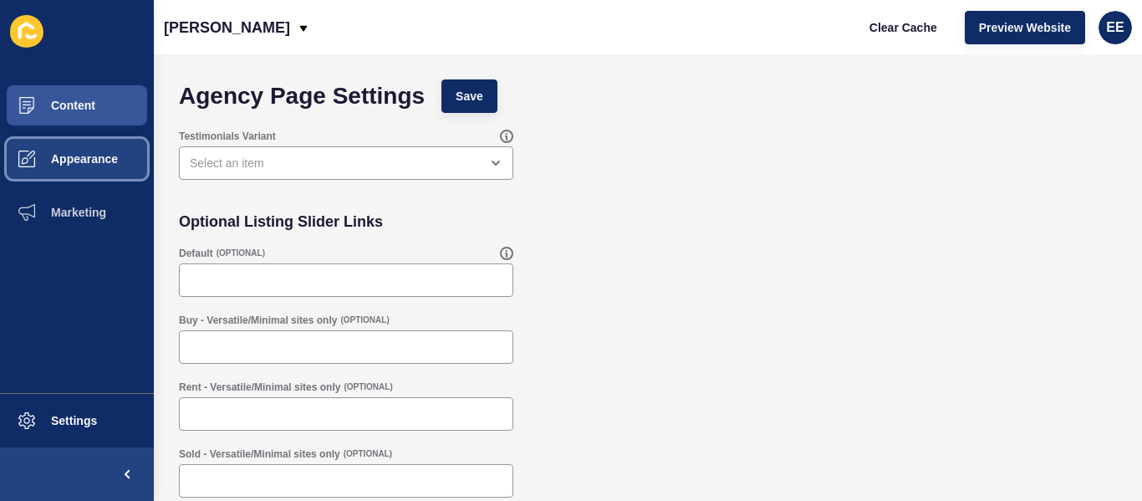
click at [115, 161] on span "Appearance" at bounding box center [57, 158] width 120 height 13
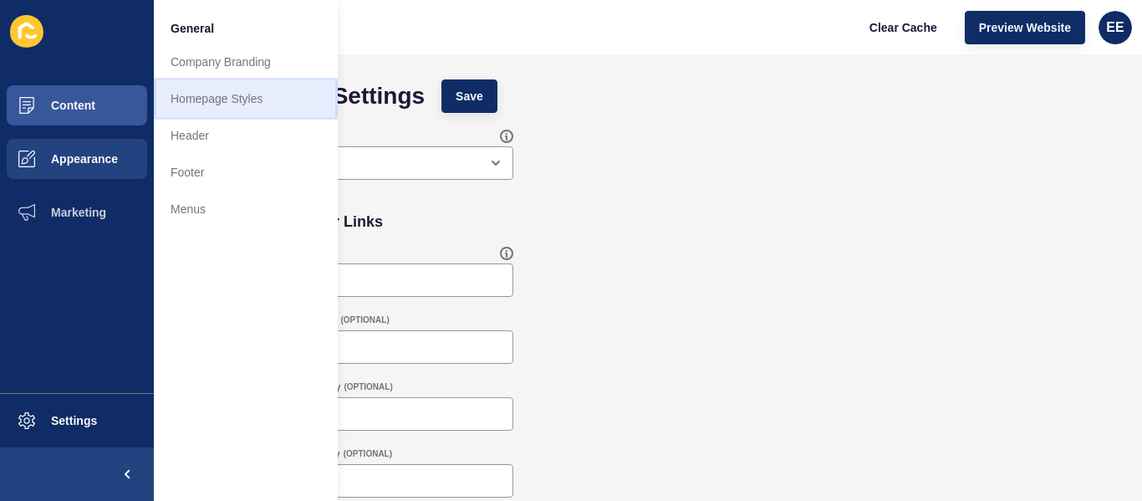
click at [232, 102] on link "Homepage Styles" at bounding box center [246, 98] width 184 height 37
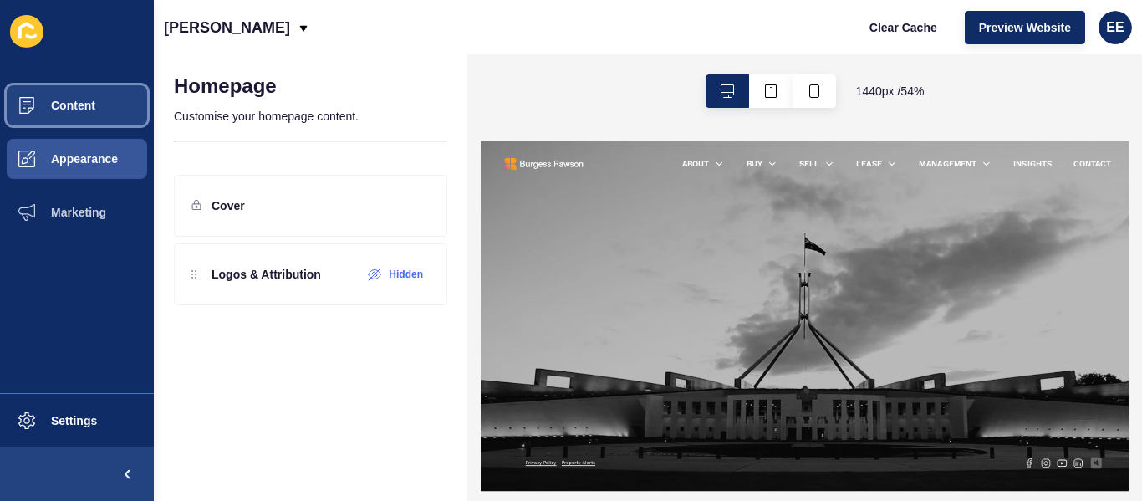
click at [81, 96] on button "Content" at bounding box center [77, 106] width 154 height 54
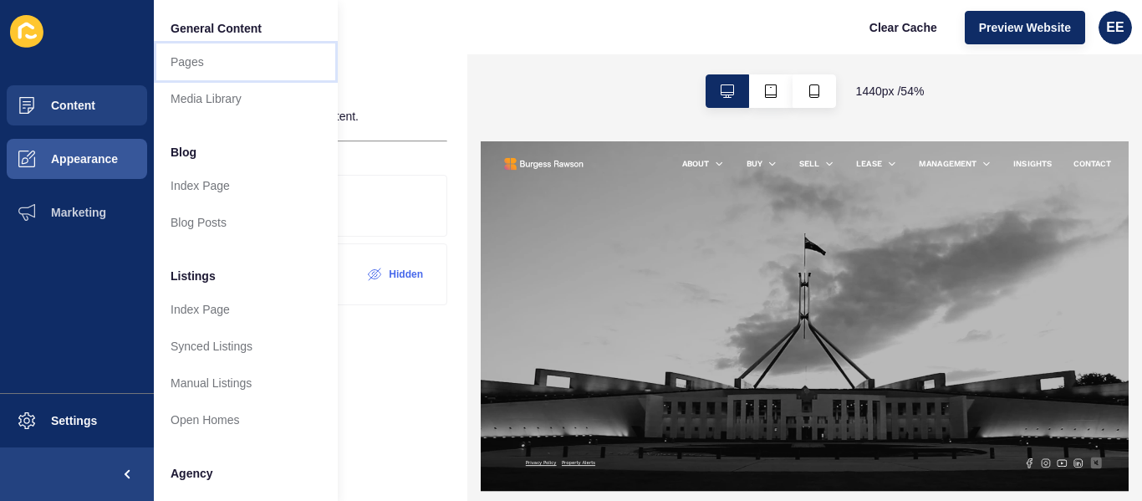
click at [191, 67] on link "Pages" at bounding box center [246, 61] width 184 height 37
